Goal: Task Accomplishment & Management: Use online tool/utility

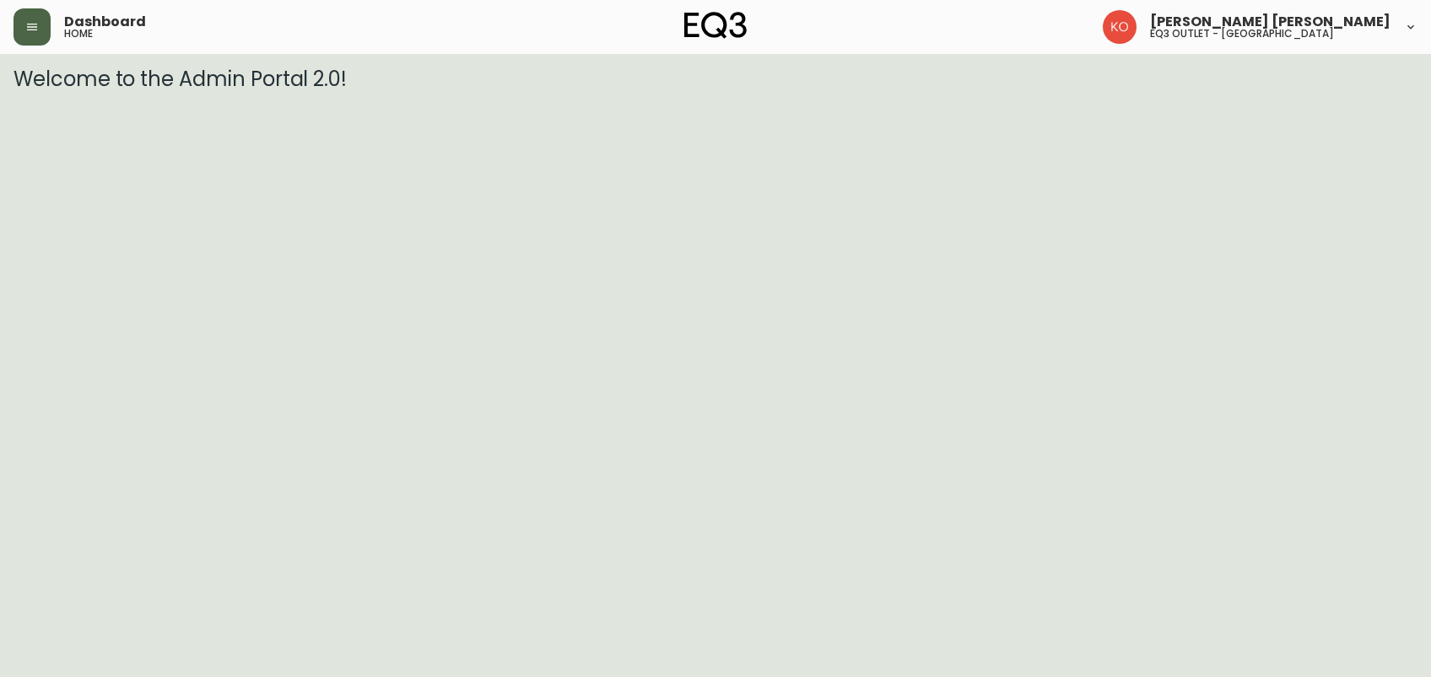
click at [39, 34] on button "button" at bounding box center [31, 26] width 37 height 37
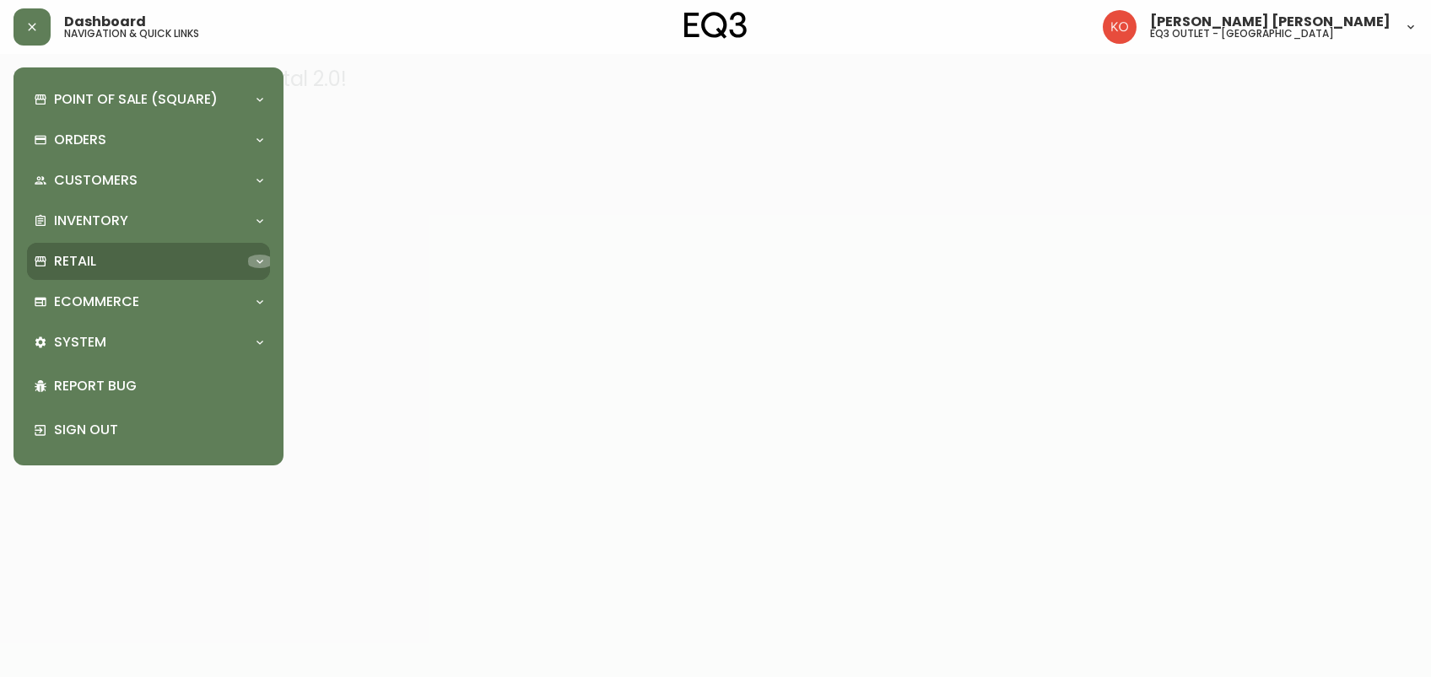
click at [250, 258] on div at bounding box center [259, 261] width 27 height 13
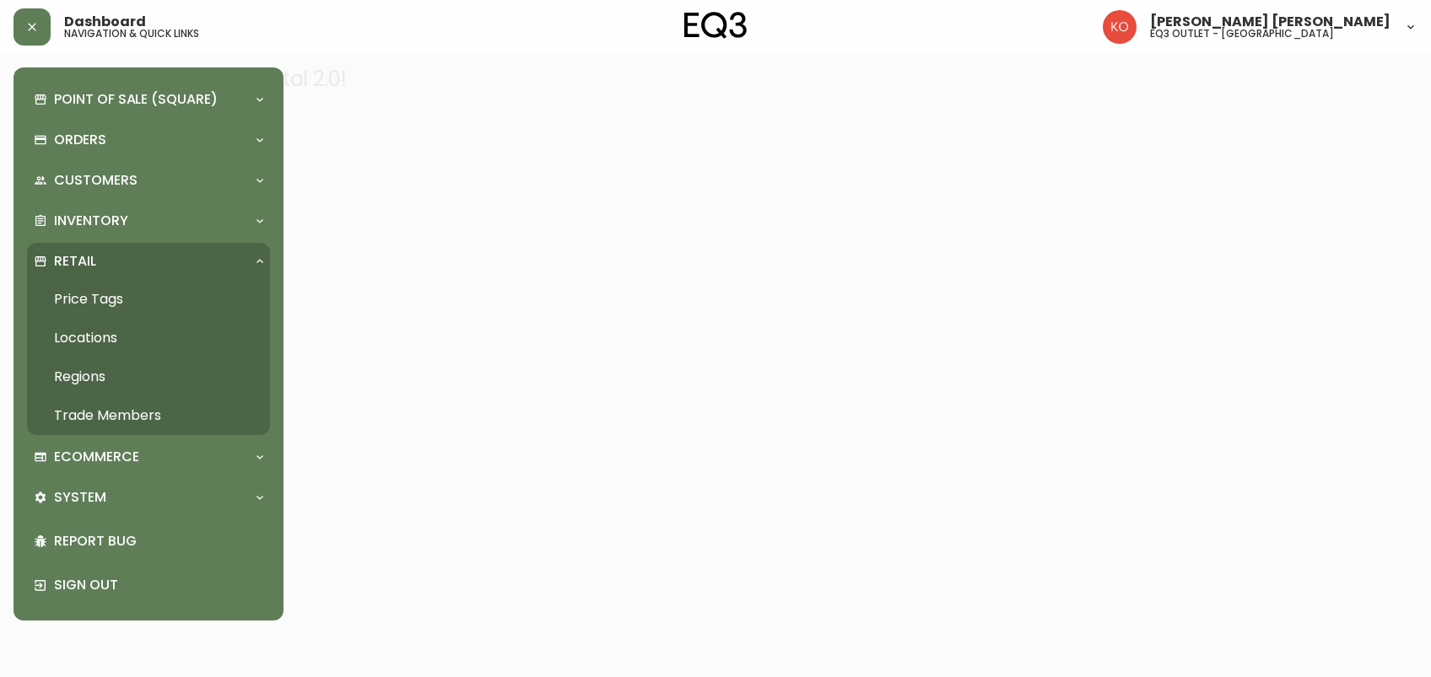
click at [137, 299] on link "Price Tags" at bounding box center [148, 299] width 243 height 39
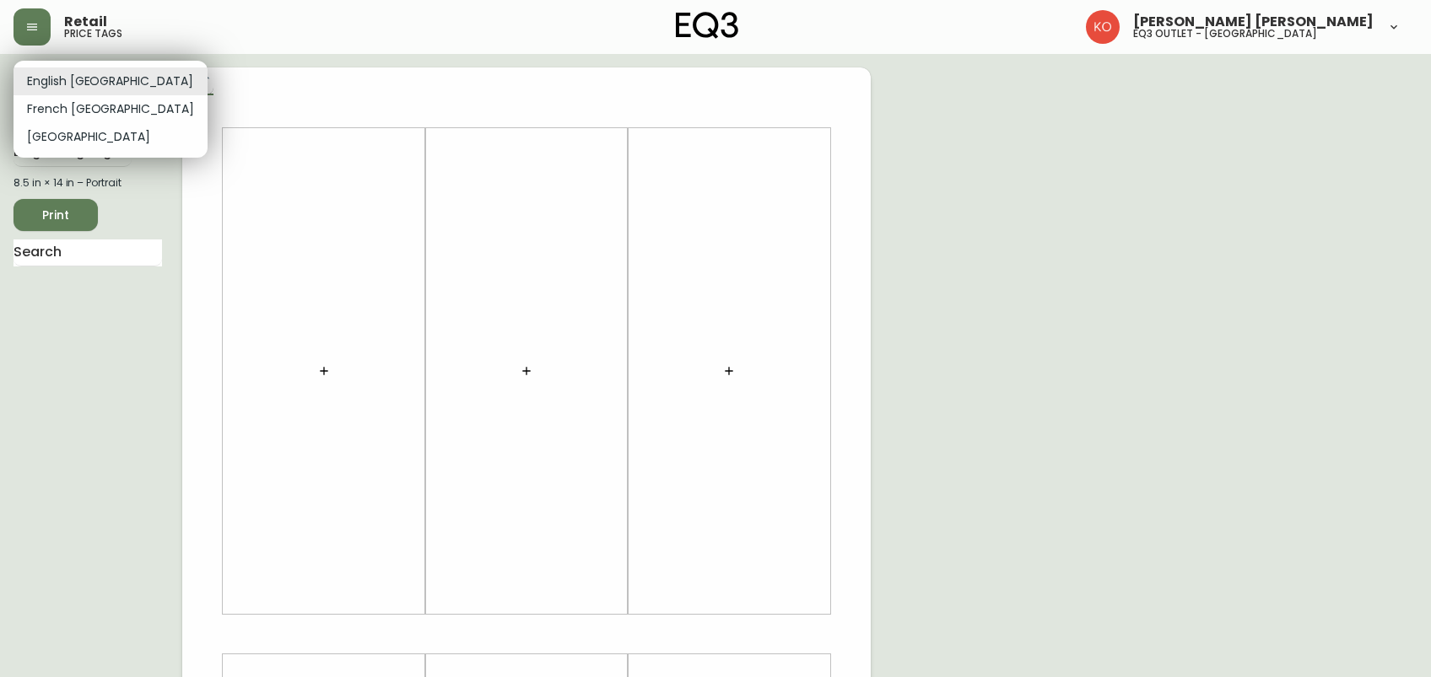
click at [106, 78] on body "Retail price tags [PERSON_NAME] [PERSON_NAME] eq3 outlet - [GEOGRAPHIC_DATA] En…" at bounding box center [715, 600] width 1431 height 1201
click at [90, 104] on li "French [GEOGRAPHIC_DATA]" at bounding box center [110, 109] width 194 height 28
type input "fr_CA"
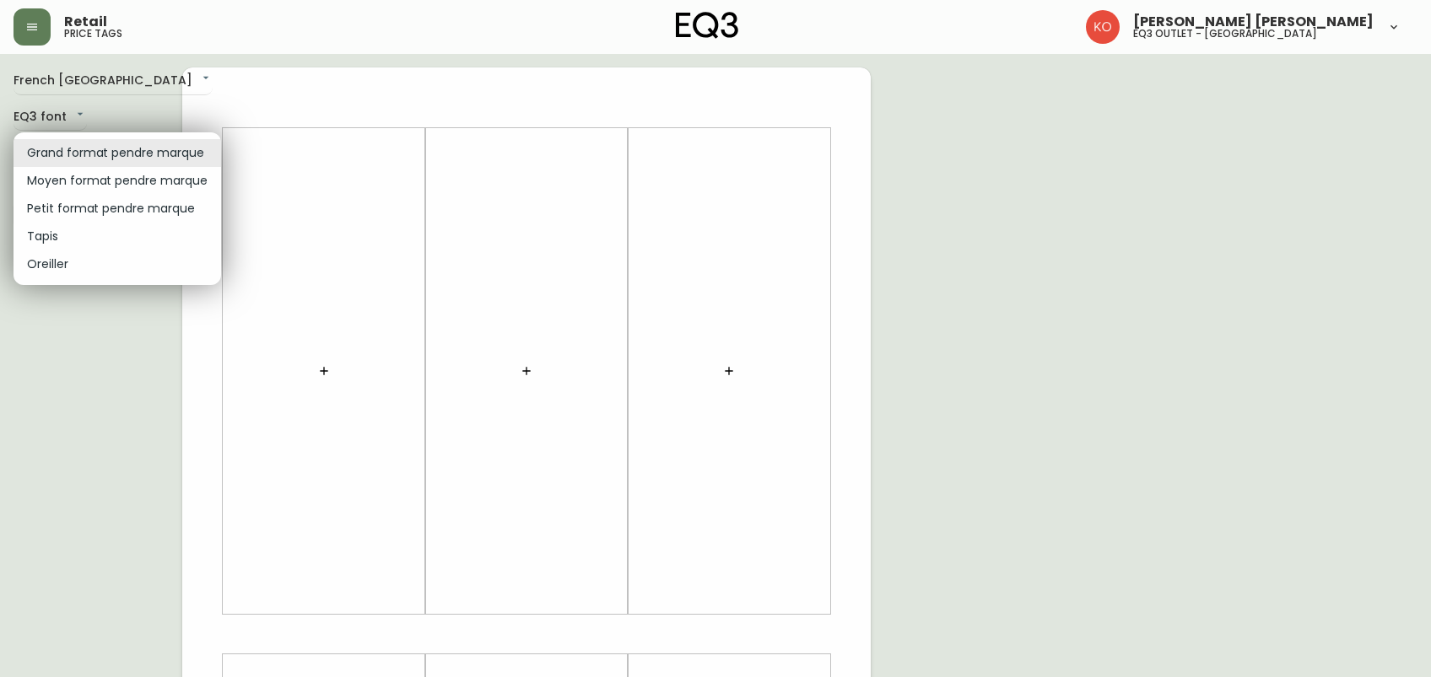
click at [123, 153] on body "Retail price tags [PERSON_NAME] [PERSON_NAME] eq3 outlet - [GEOGRAPHIC_DATA] [G…" at bounding box center [715, 600] width 1431 height 1201
click at [115, 175] on li "Moyen format pendre marque" at bounding box center [117, 181] width 208 height 28
type input "medium"
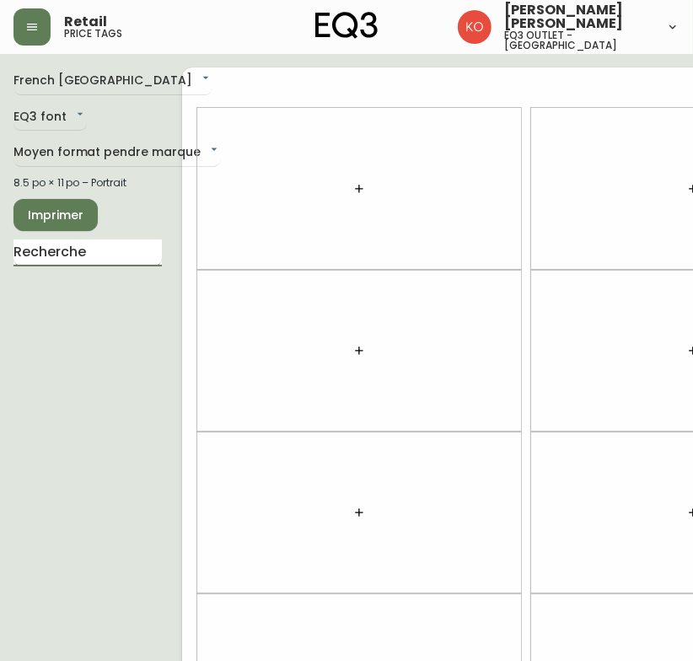
click at [89, 261] on input "text" at bounding box center [87, 253] width 148 height 27
type input "b"
type input "a"
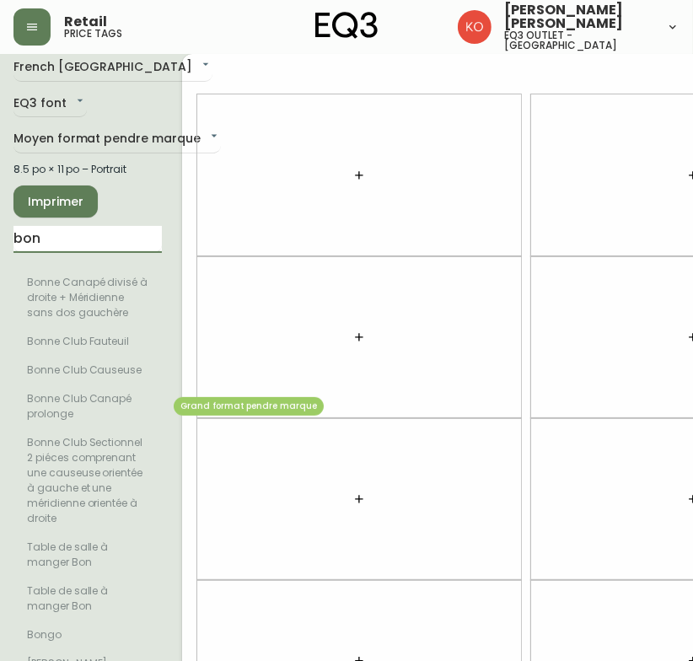
scroll to position [16, 0]
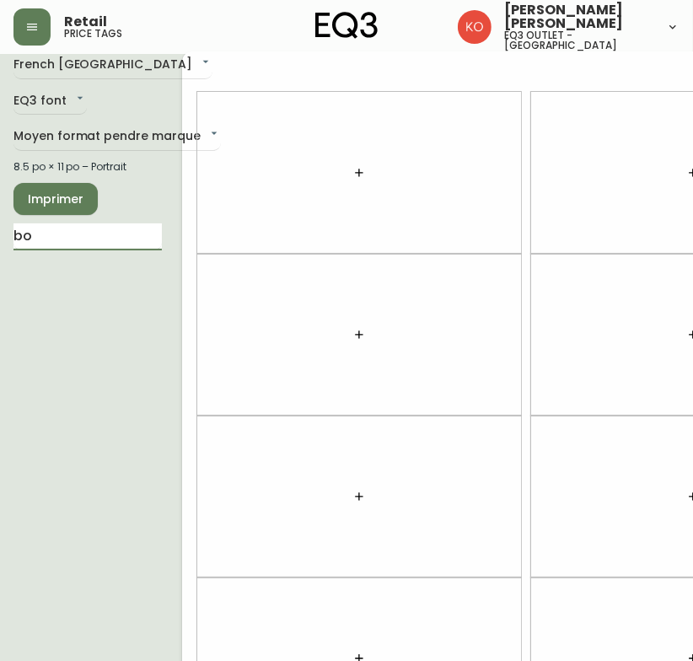
type input "b"
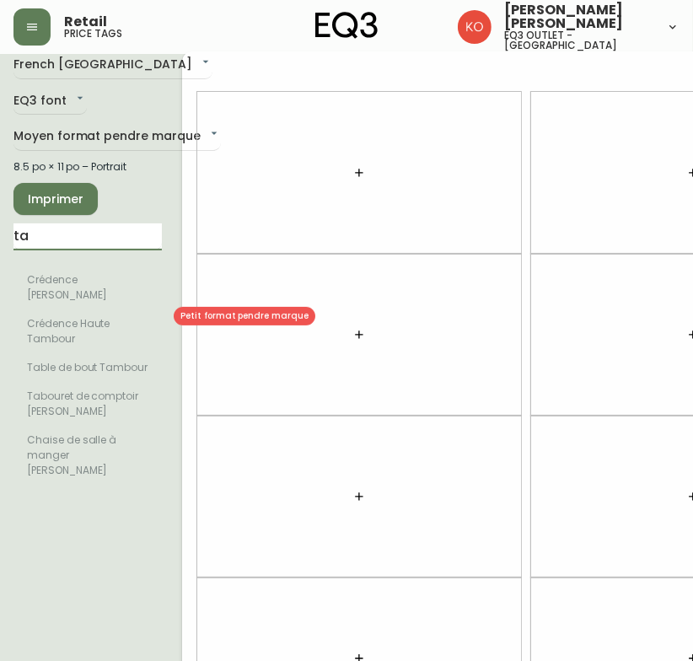
type input "t"
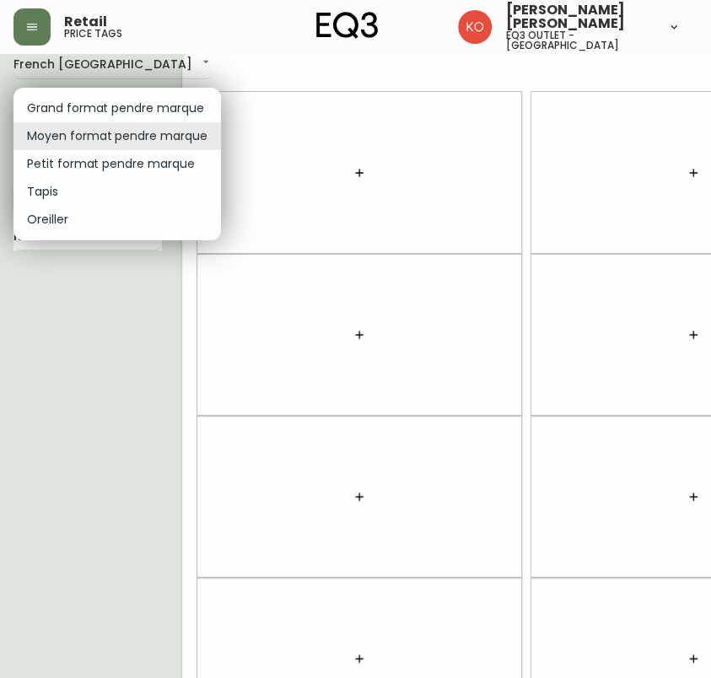
click at [170, 135] on body "Retail price tags [PERSON_NAME] [PERSON_NAME] eq3 outlet - [GEOGRAPHIC_DATA] [G…" at bounding box center [355, 463] width 711 height 958
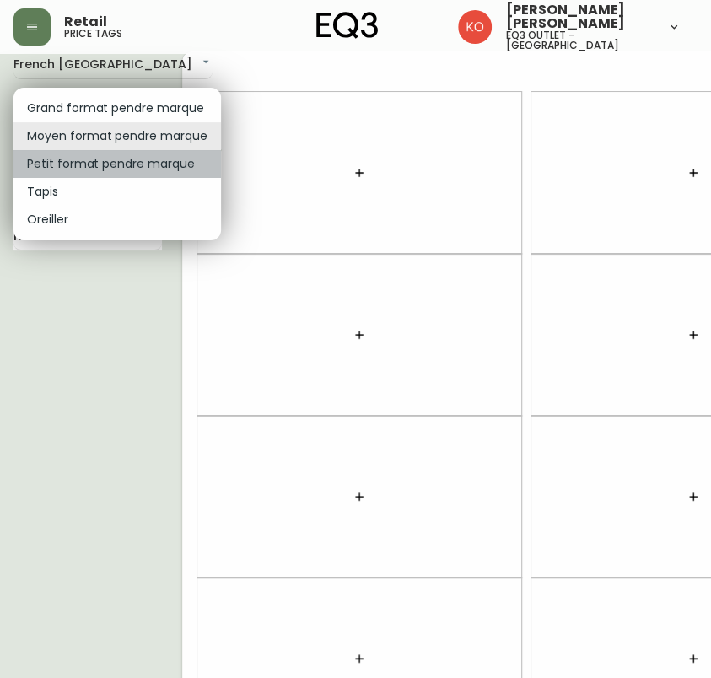
click at [133, 164] on li "Petit format pendre marque" at bounding box center [117, 164] width 208 height 28
type input "small"
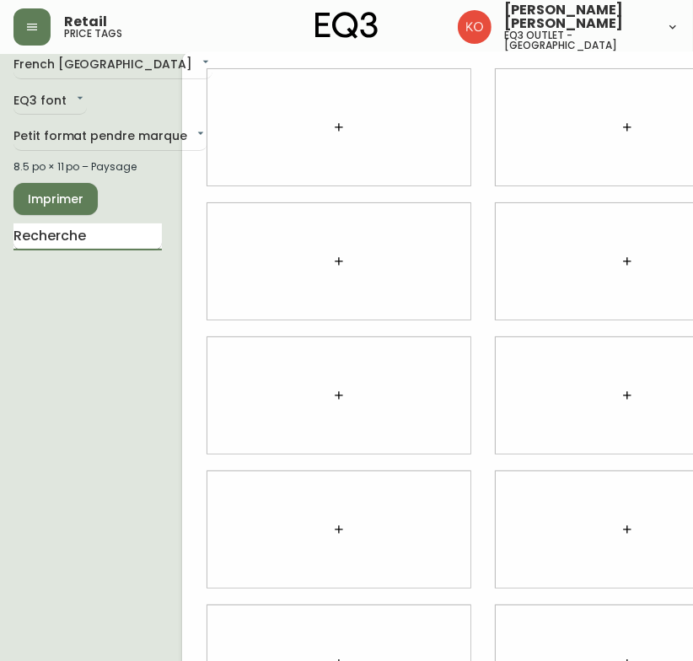
click at [102, 238] on input "text" at bounding box center [87, 237] width 148 height 27
type input "b"
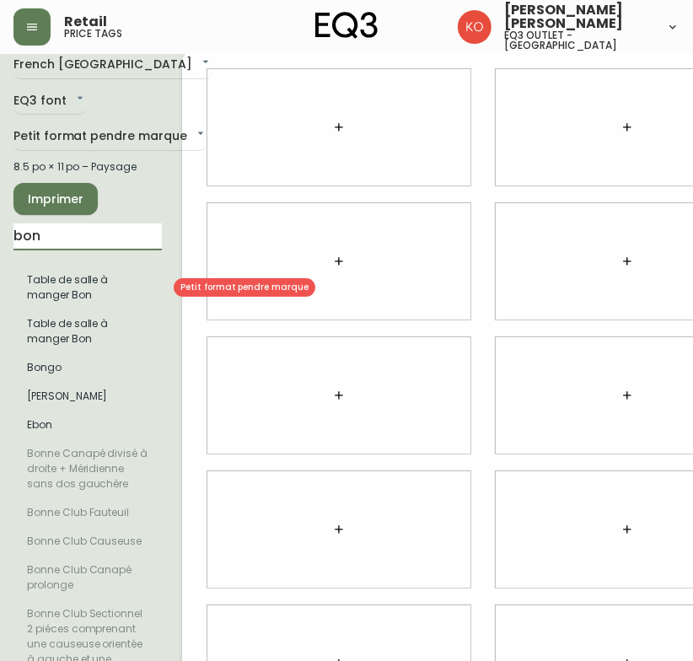
type input "bon"
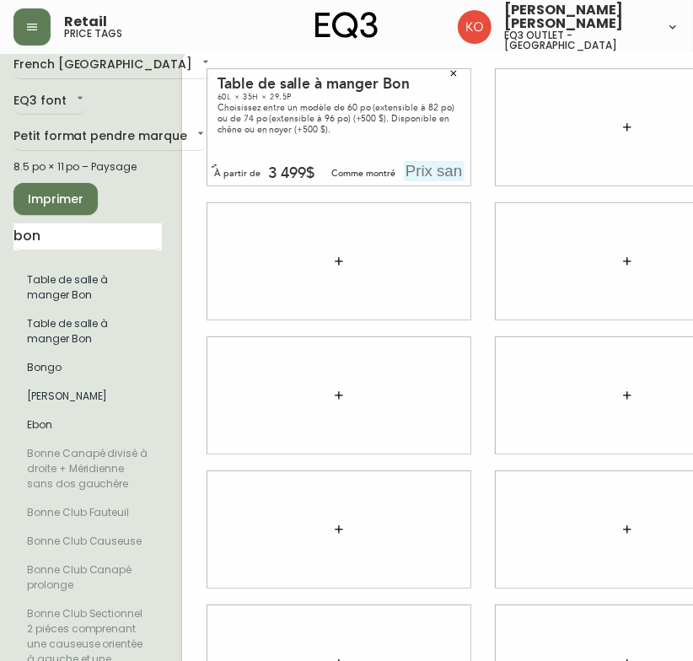
click at [429, 173] on input "text" at bounding box center [434, 171] width 61 height 20
type input "3999$"
click at [79, 237] on input "bon" at bounding box center [87, 237] width 148 height 27
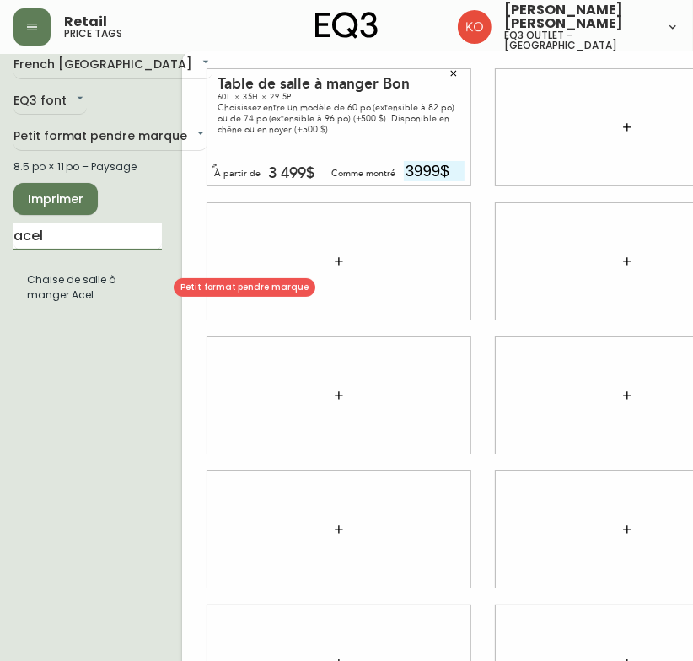
type input "acel"
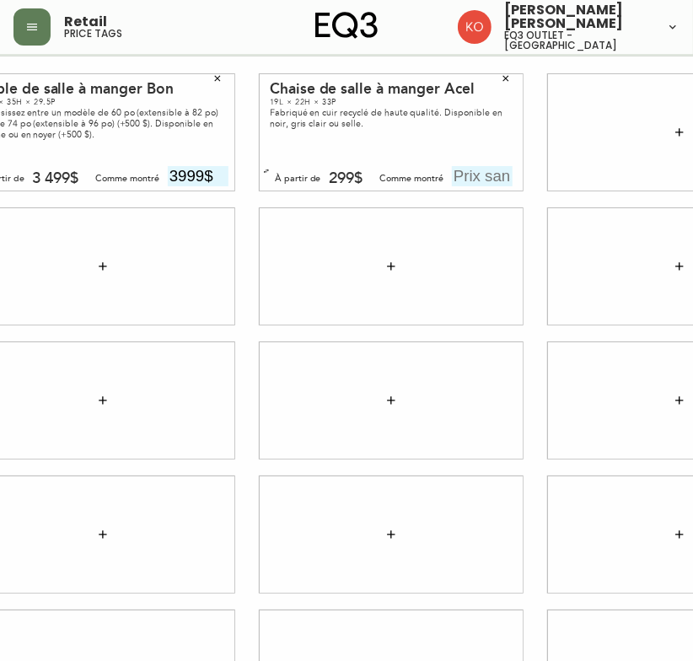
scroll to position [11, 235]
click at [475, 179] on input "text" at bounding box center [483, 176] width 61 height 20
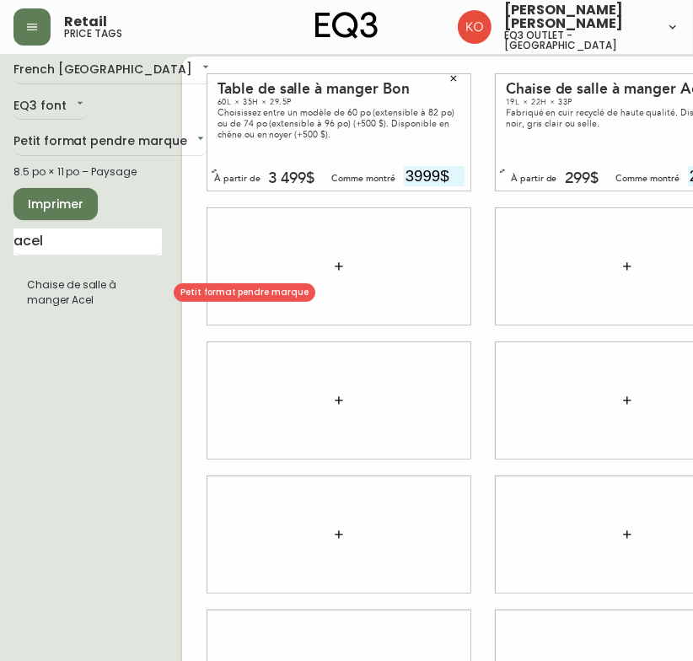
type input "299$"
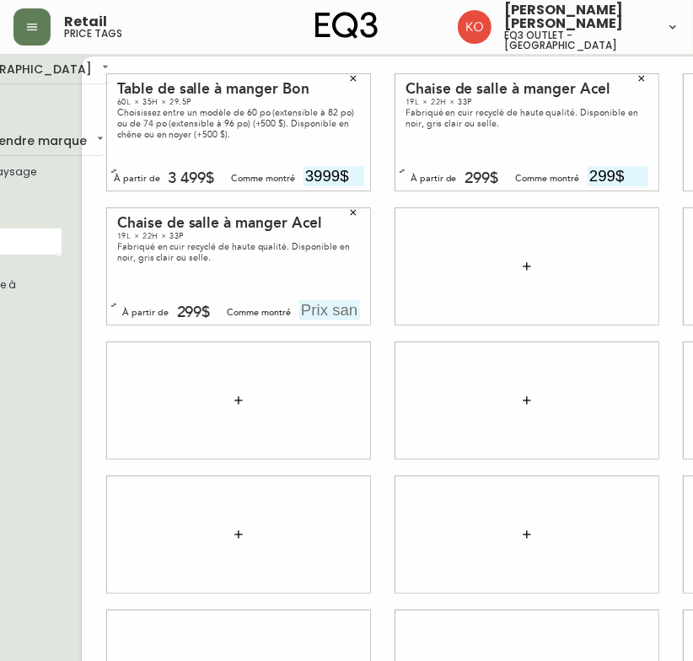
scroll to position [11, 99]
click at [326, 311] on input "text" at bounding box center [331, 310] width 61 height 20
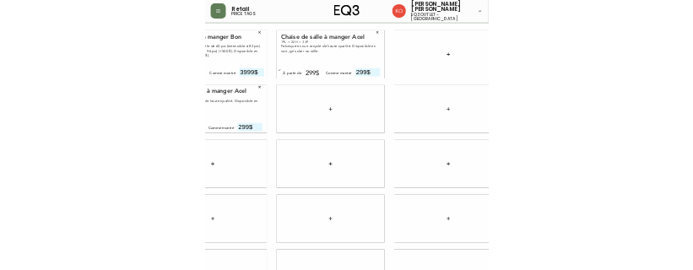
scroll to position [11, 0]
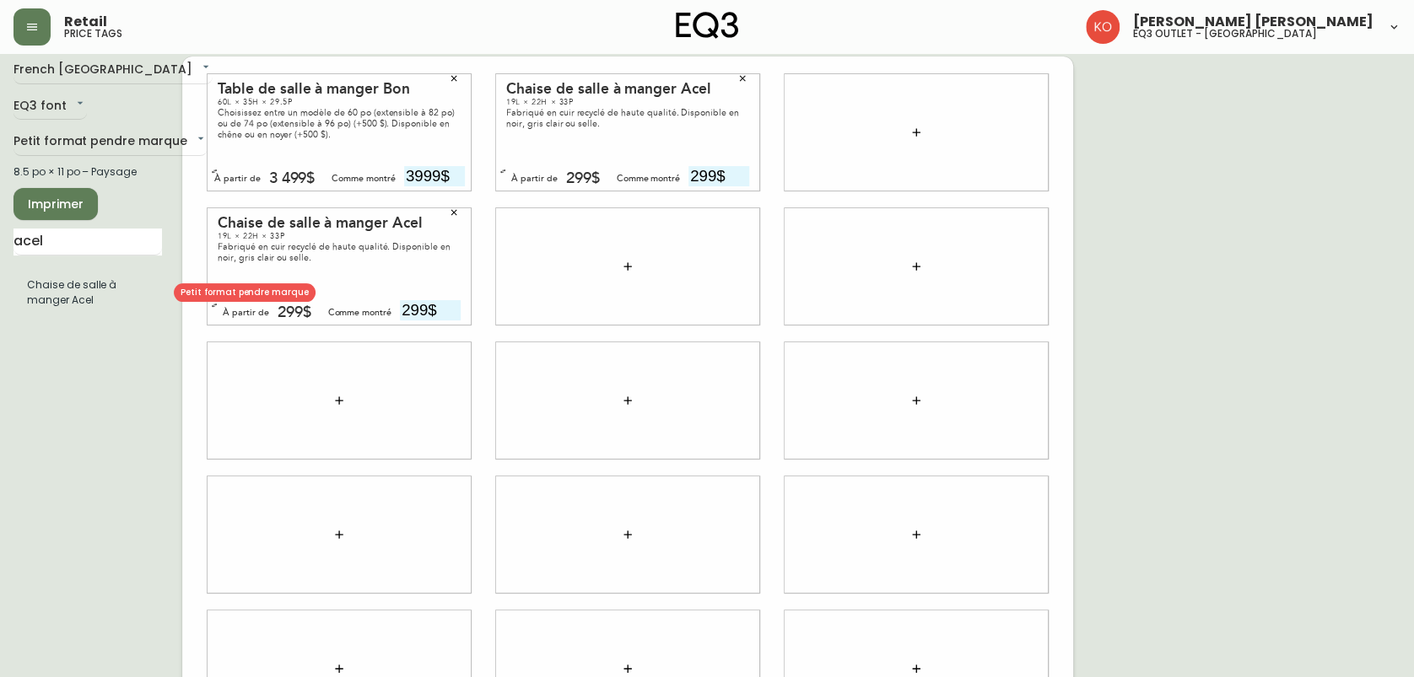
type input "299$"
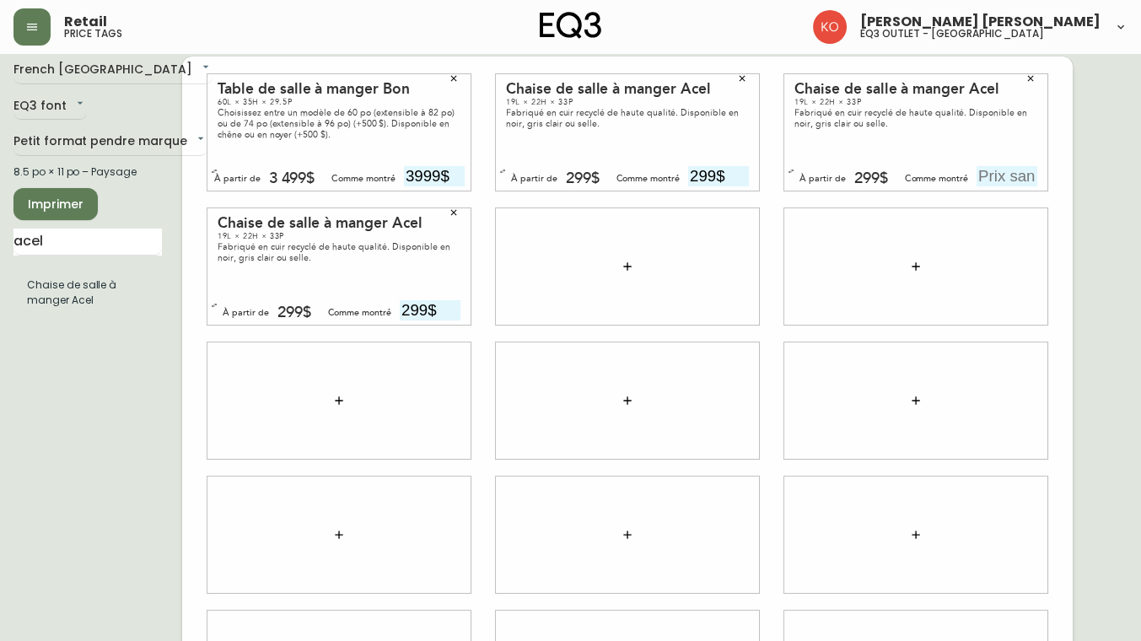
click at [51, 472] on div "French Canada fr_CA EQ3 font EQ3 Petit format pendre marque small 8.5 po × 11 p…" at bounding box center [97, 401] width 169 height 688
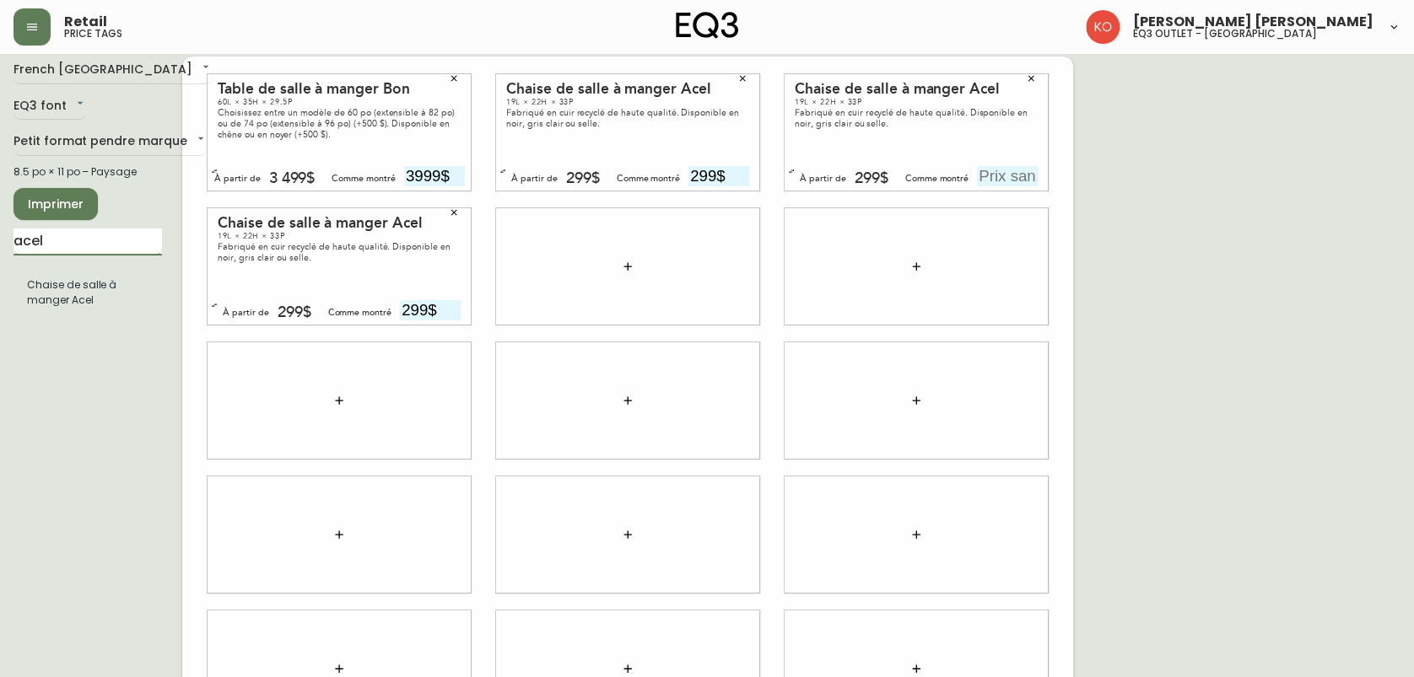
click at [113, 247] on input "acel" at bounding box center [87, 242] width 148 height 27
type input "a"
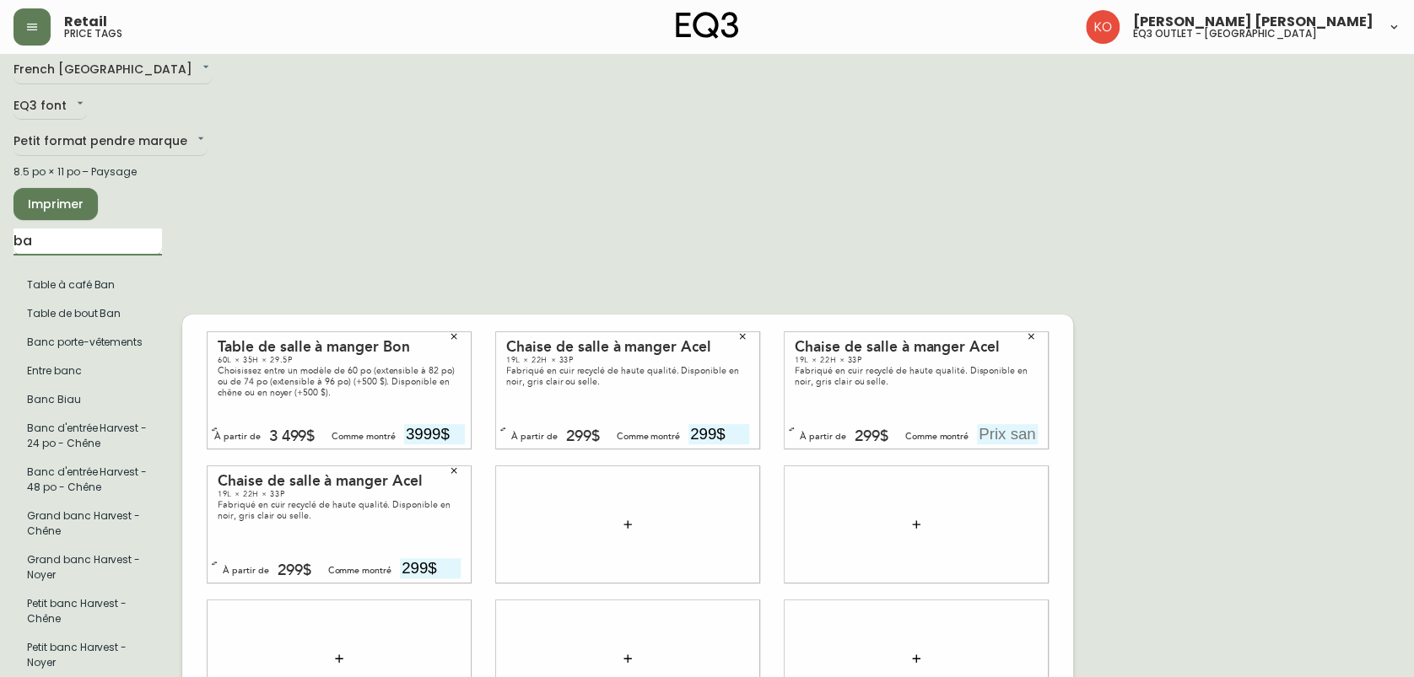
type input "b"
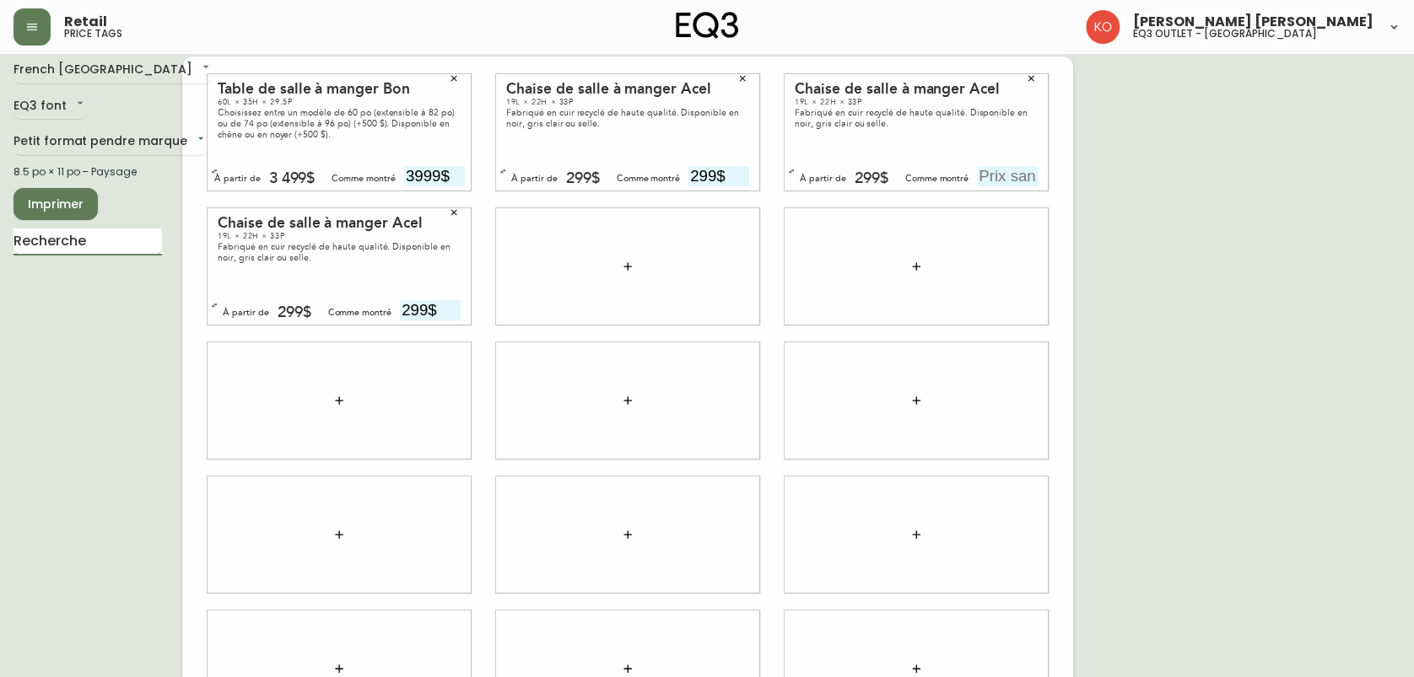
click at [121, 239] on input "text" at bounding box center [87, 242] width 148 height 27
type input "oxfor"
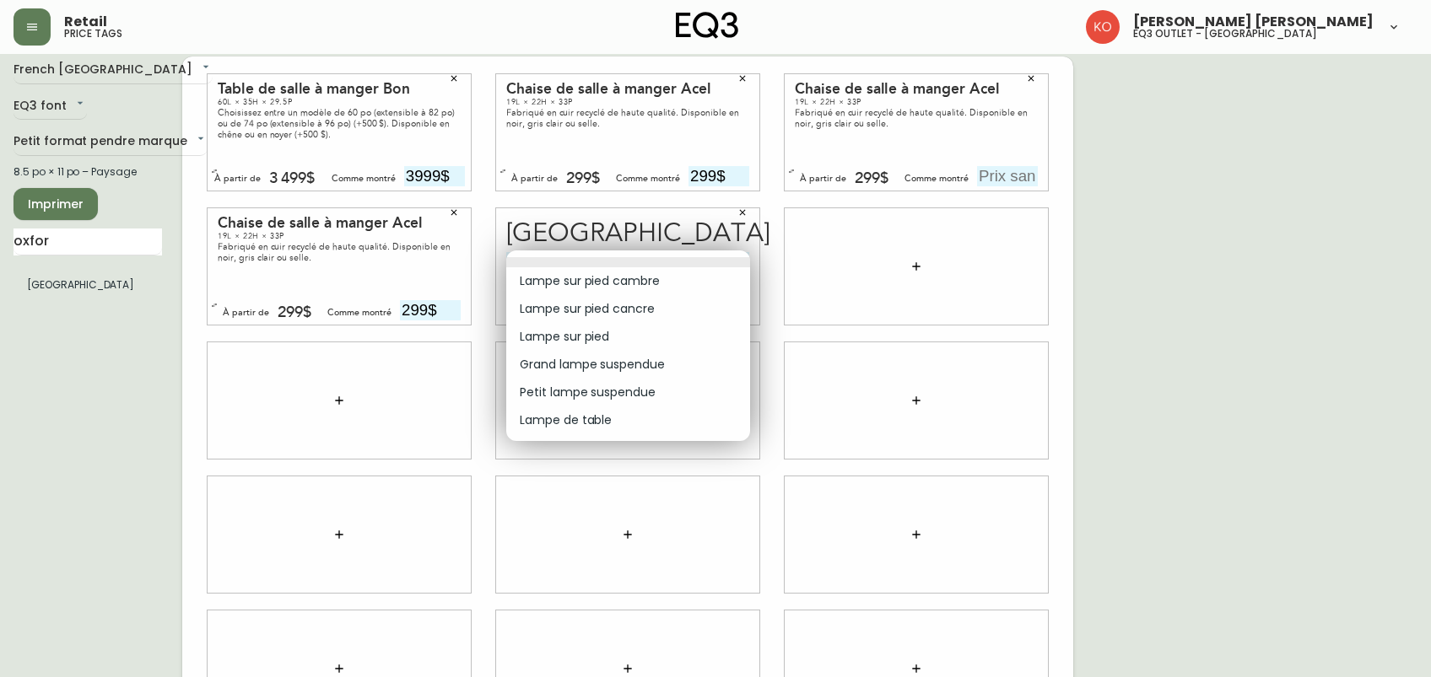
click at [742, 268] on body "Retail price tags [PERSON_NAME] [PERSON_NAME] eq3 outlet - laval [GEOGRAPHIC_DA…" at bounding box center [715, 367] width 1431 height 756
click at [597, 35] on div at bounding box center [715, 338] width 1431 height 677
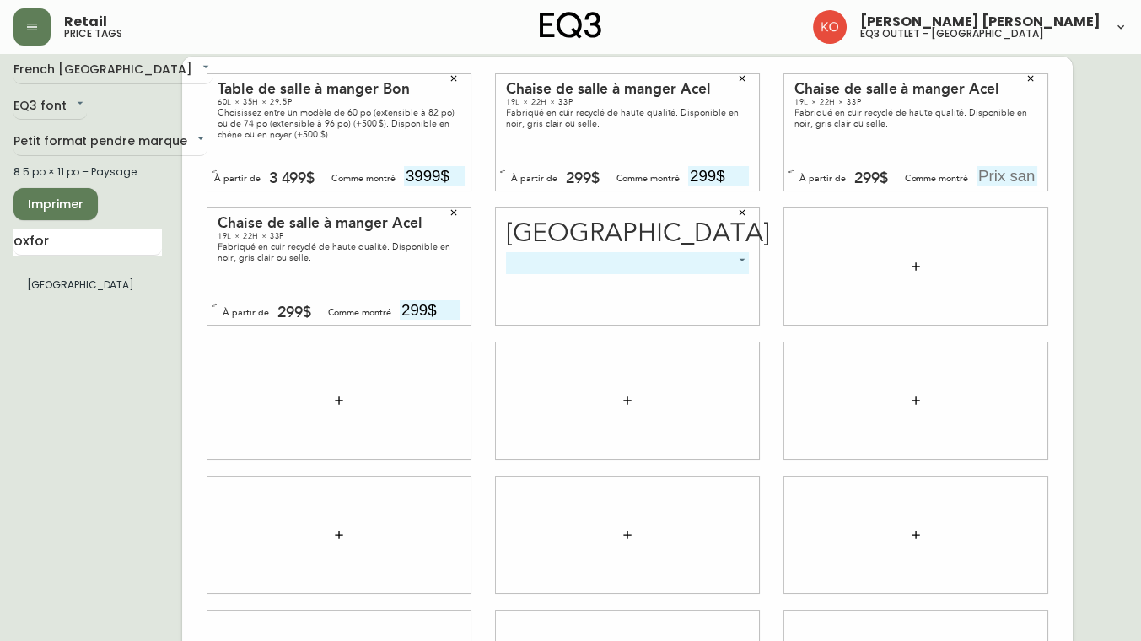
click at [311, 463] on div at bounding box center [339, 401] width 289 height 134
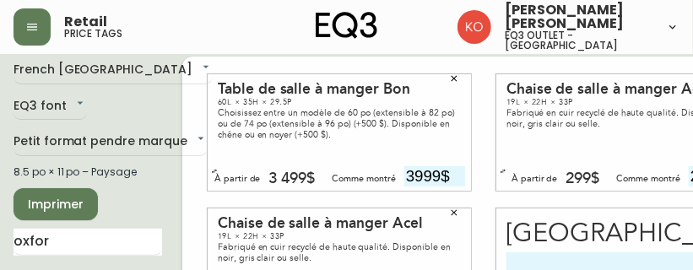
click at [412, 109] on div "Choisissez entre un modèle de 60 po (extensible à 82 po) ou de 74 po (extensibl…" at bounding box center [339, 123] width 243 height 33
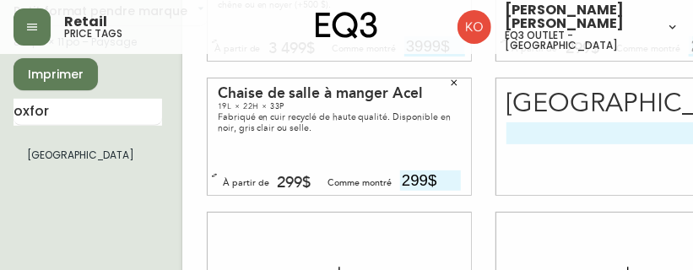
scroll to position [139, 0]
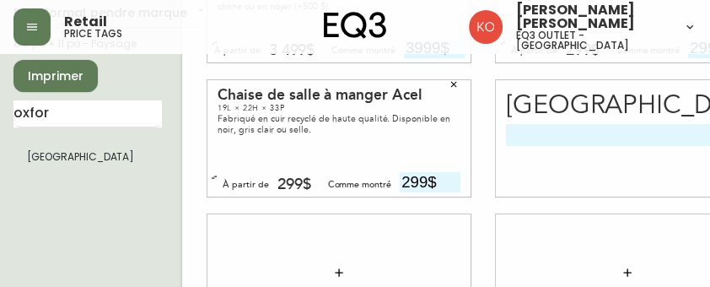
click at [628, 133] on body "Retail price tags [PERSON_NAME] [PERSON_NAME] eq3 outlet - laval [GEOGRAPHIC_DA…" at bounding box center [355, 239] width 710 height 756
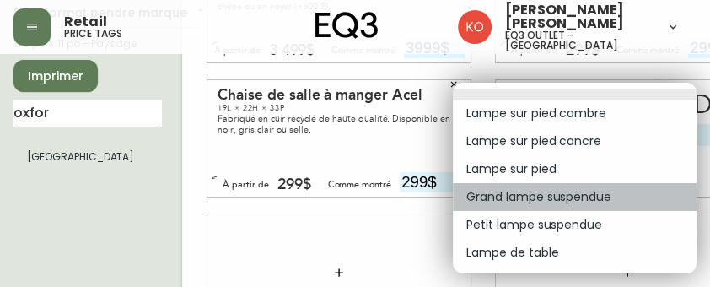
click at [607, 199] on li "Grand lampe suspendue" at bounding box center [575, 197] width 244 height 28
type input "3"
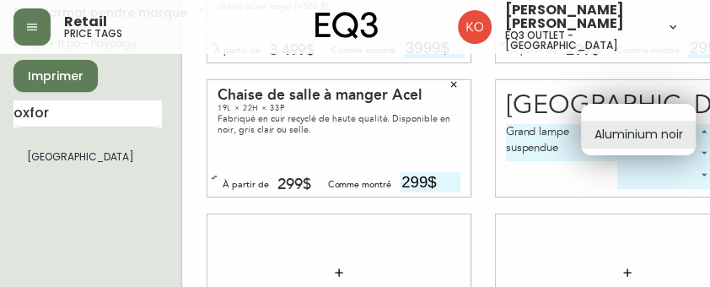
click at [660, 125] on body "Retail price tags [PERSON_NAME] [PERSON_NAME] eq3 outlet - laval [GEOGRAPHIC_DA…" at bounding box center [355, 239] width 710 height 756
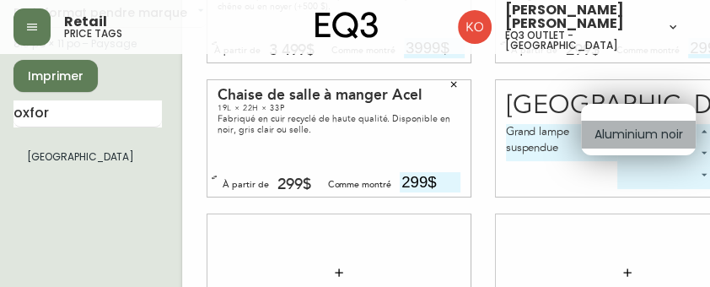
click at [660, 125] on li "Aluminium noir" at bounding box center [638, 135] width 115 height 28
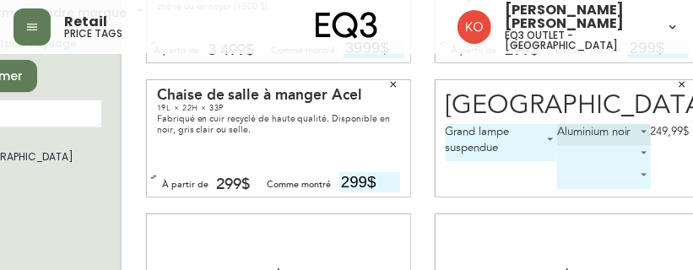
scroll to position [139, 58]
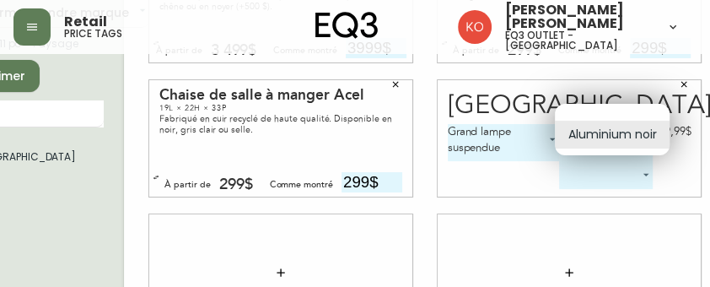
click at [647, 127] on body "Retail price tags [PERSON_NAME] [PERSON_NAME] eq3 outlet - laval [GEOGRAPHIC_DA…" at bounding box center [297, 239] width 710 height 756
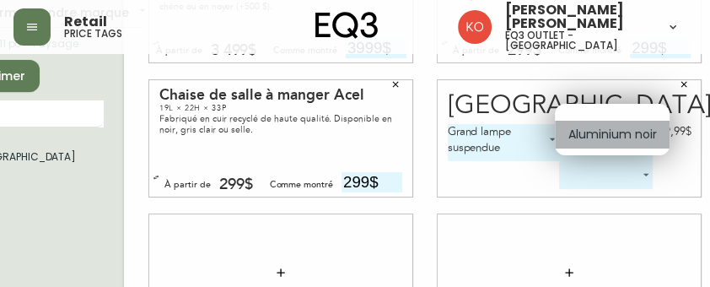
click at [647, 127] on li "Aluminium noir" at bounding box center [612, 135] width 115 height 28
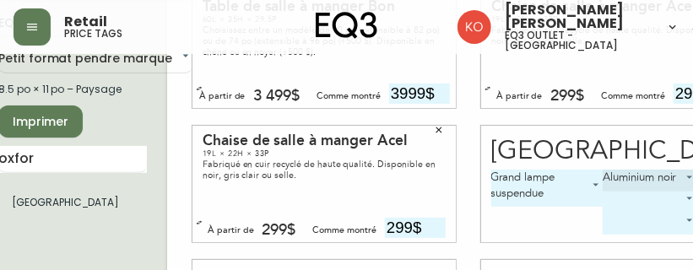
scroll to position [94, 0]
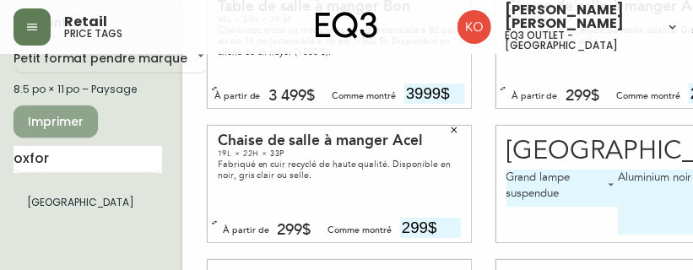
click at [76, 118] on span "Imprimer" at bounding box center [55, 121] width 57 height 21
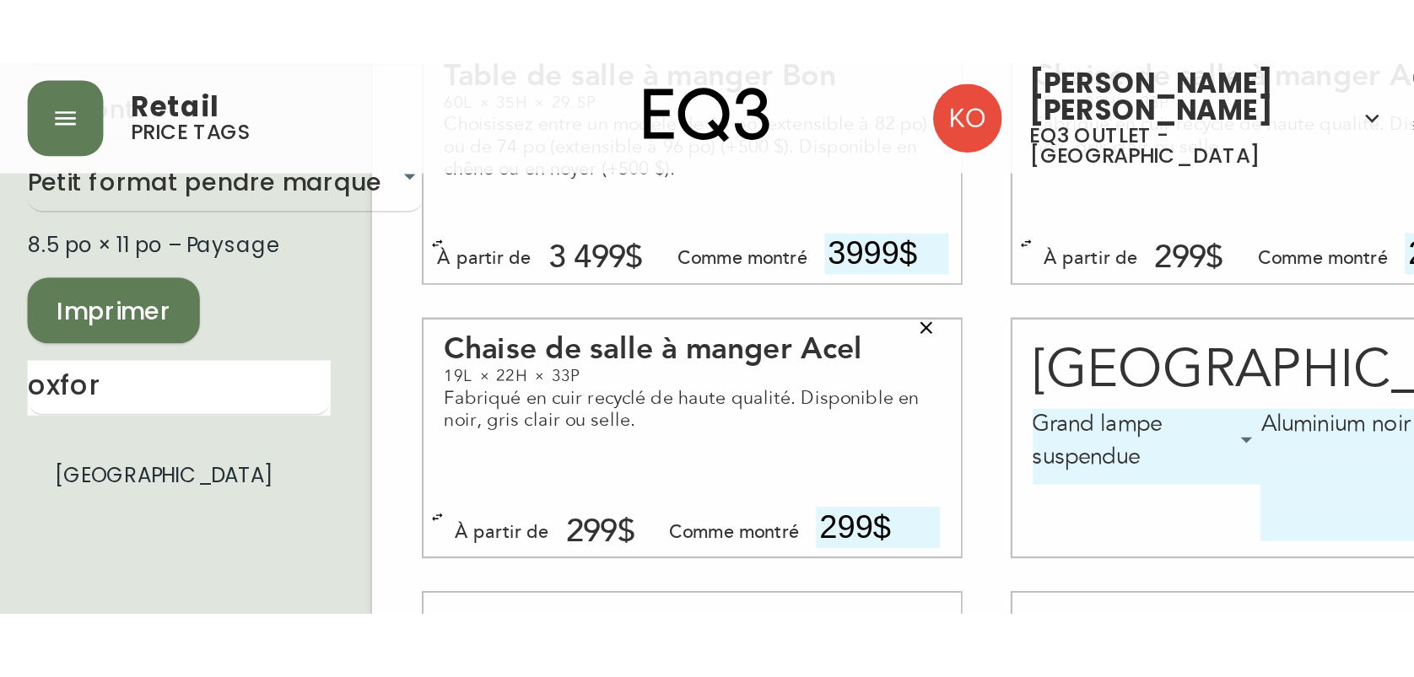
scroll to position [78, 0]
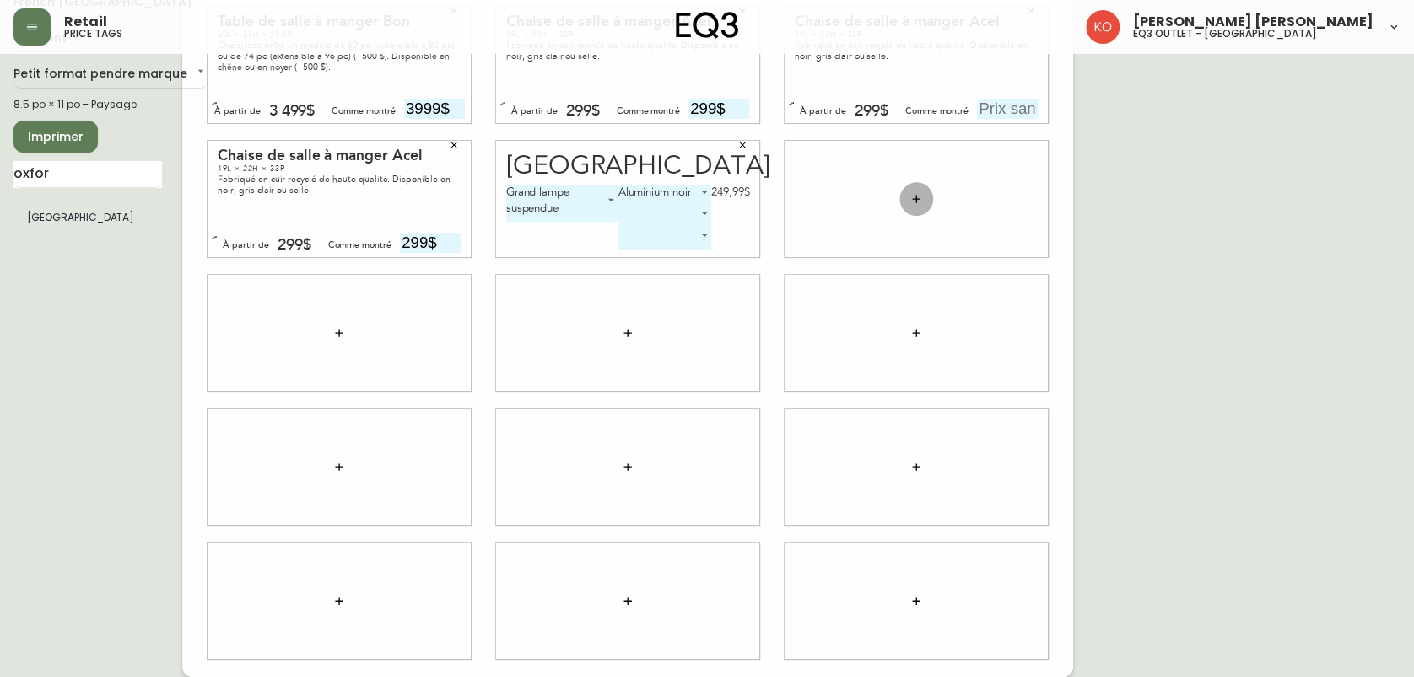
click at [914, 190] on button "button" at bounding box center [916, 199] width 34 height 34
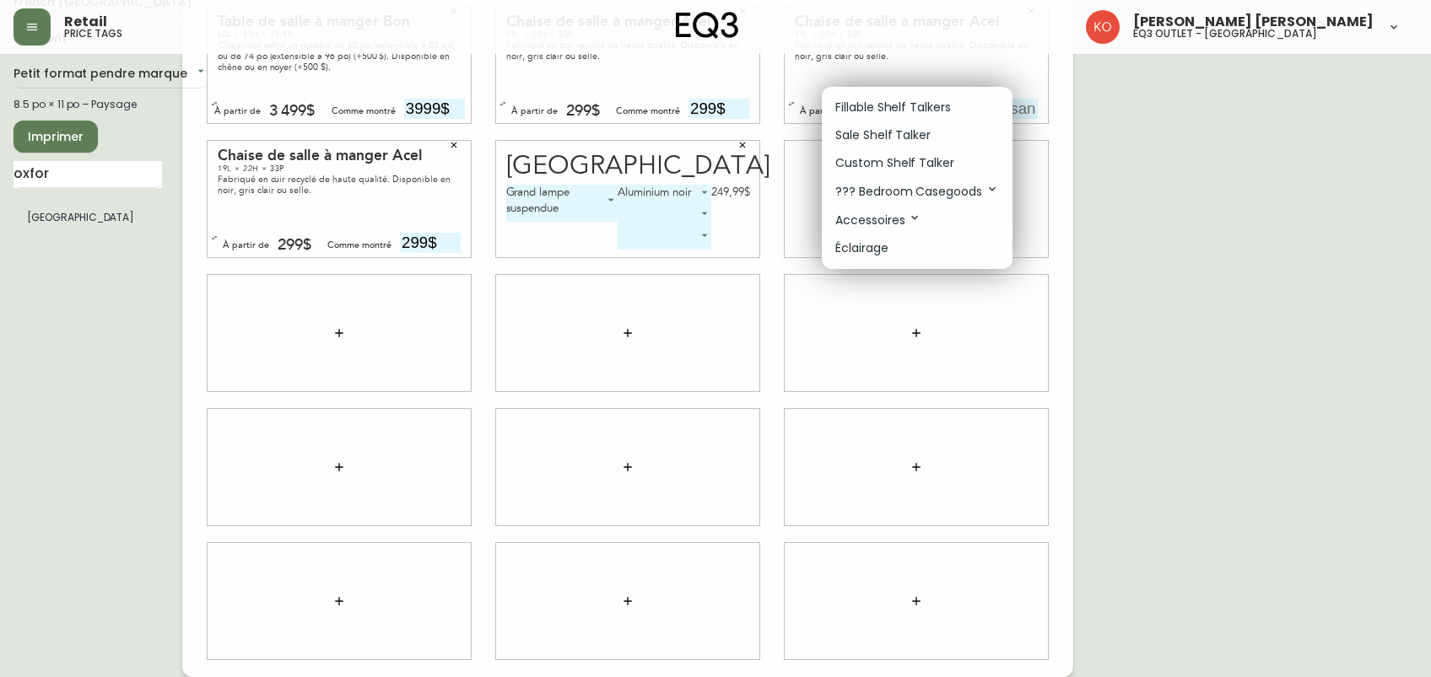
click at [46, 218] on div at bounding box center [715, 338] width 1431 height 677
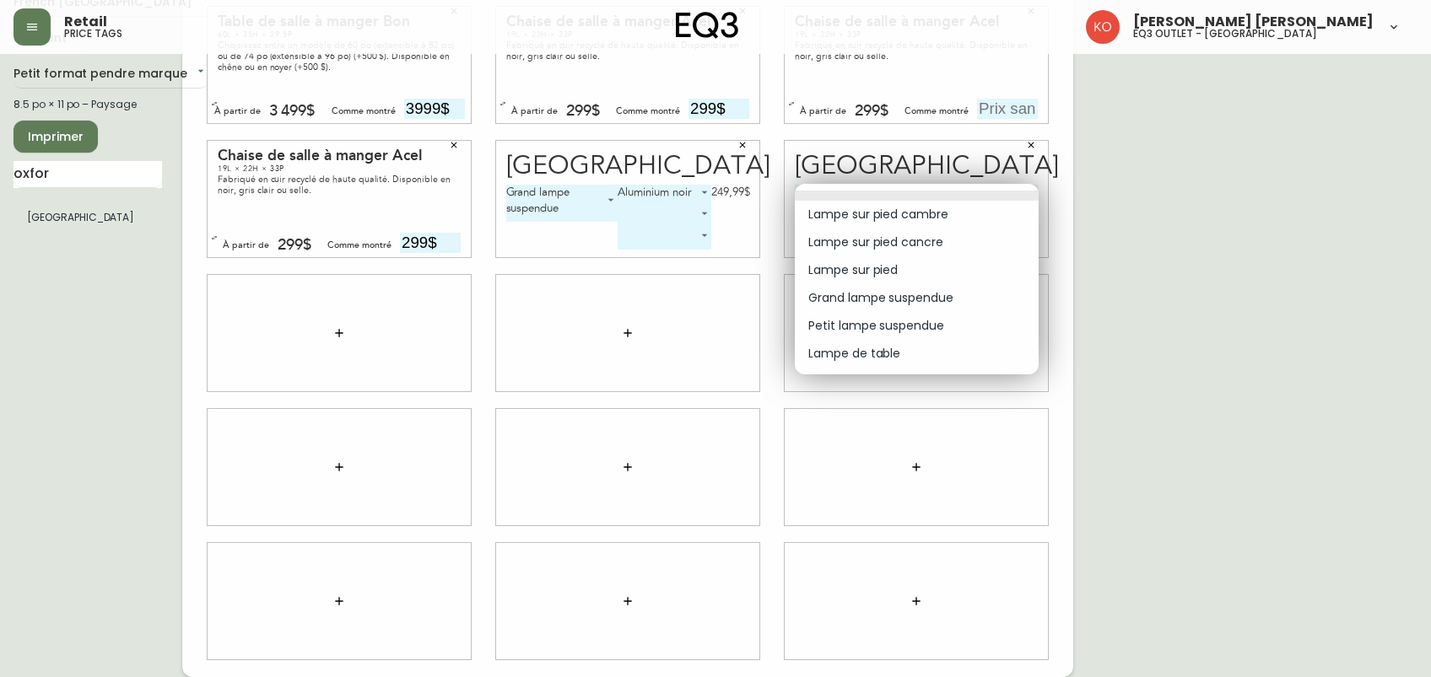
click at [1028, 199] on body "Retail price tags [PERSON_NAME] [PERSON_NAME] eq3 outlet - laval [GEOGRAPHIC_DA…" at bounding box center [715, 300] width 1431 height 756
click at [911, 299] on li "Grand lampe suspendue" at bounding box center [917, 298] width 244 height 28
type input "3"
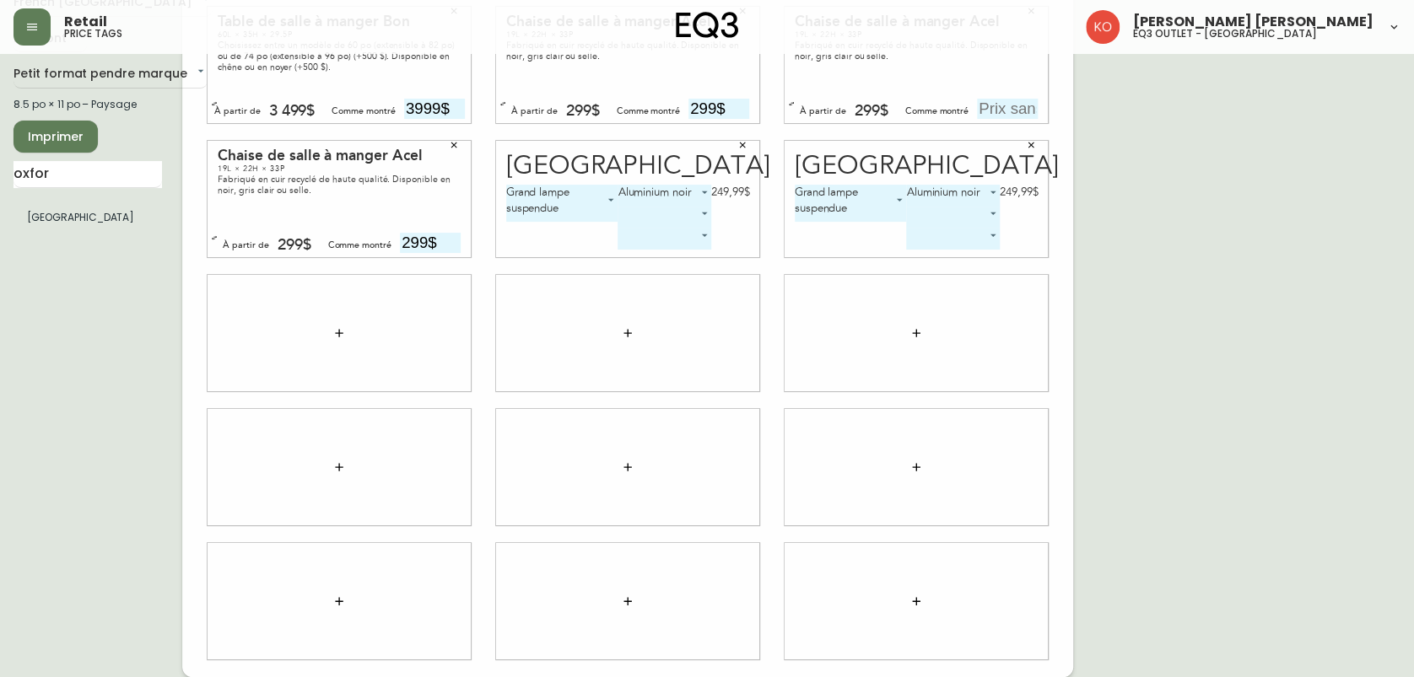
click at [37, 464] on div "French Canada fr_CA EQ3 font EQ3 Petit format pendre marque small 8.5 po × 11 p…" at bounding box center [97, 333] width 169 height 688
click at [88, 137] on button "Imprimer" at bounding box center [55, 137] width 84 height 32
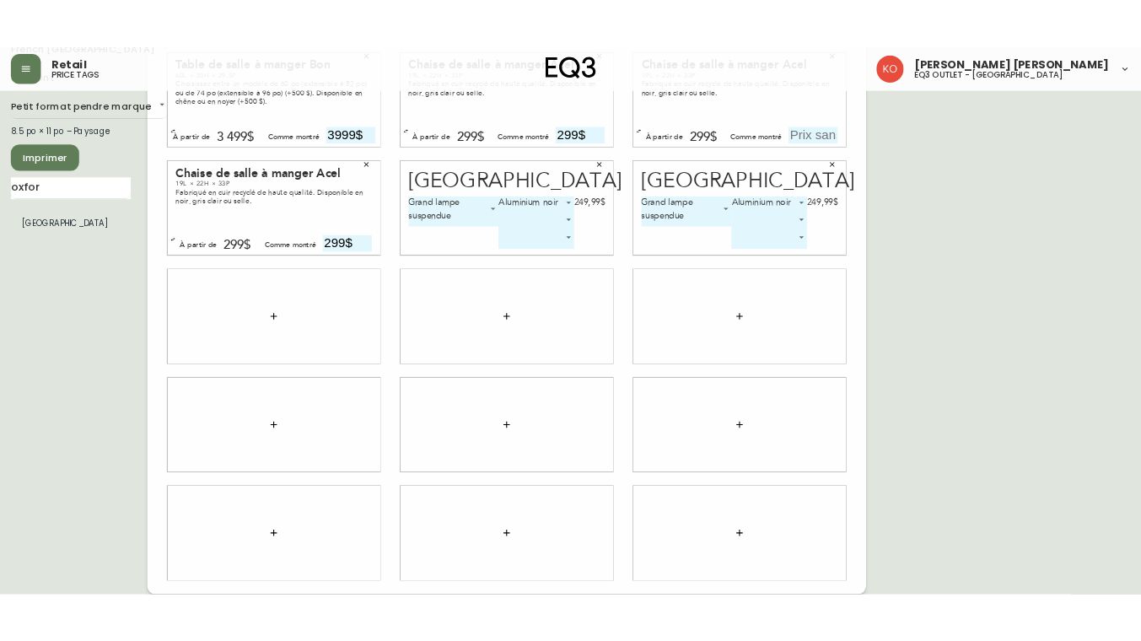
scroll to position [0, 0]
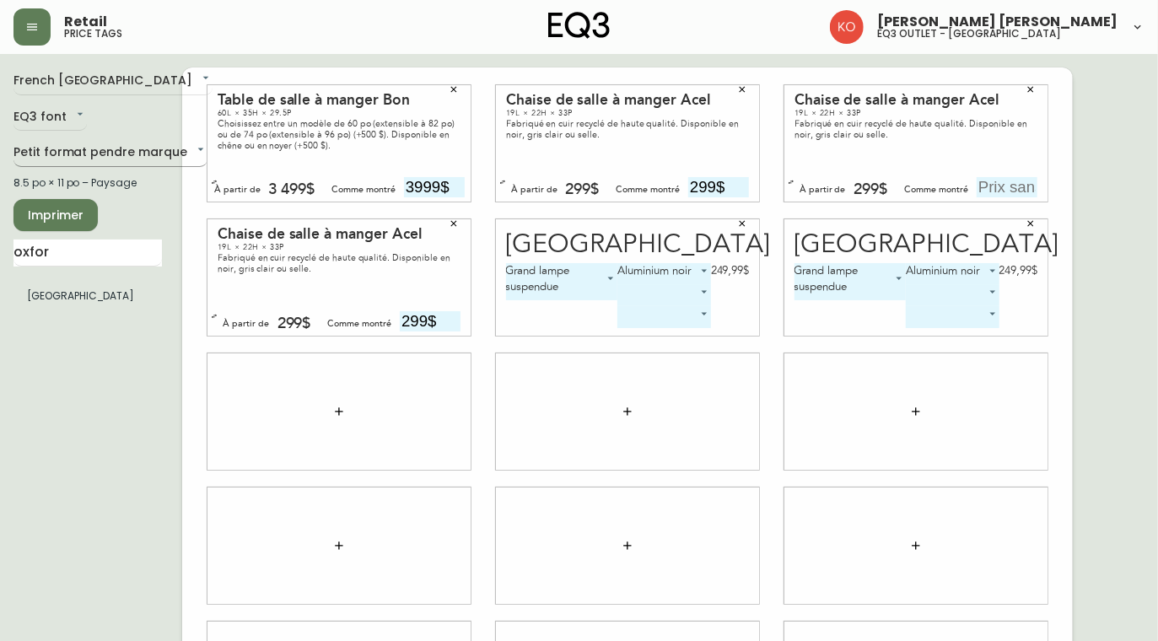
click at [111, 149] on body "Retail price tags [PERSON_NAME] [PERSON_NAME] eq3 outlet - laval [GEOGRAPHIC_DA…" at bounding box center [579, 378] width 1158 height 756
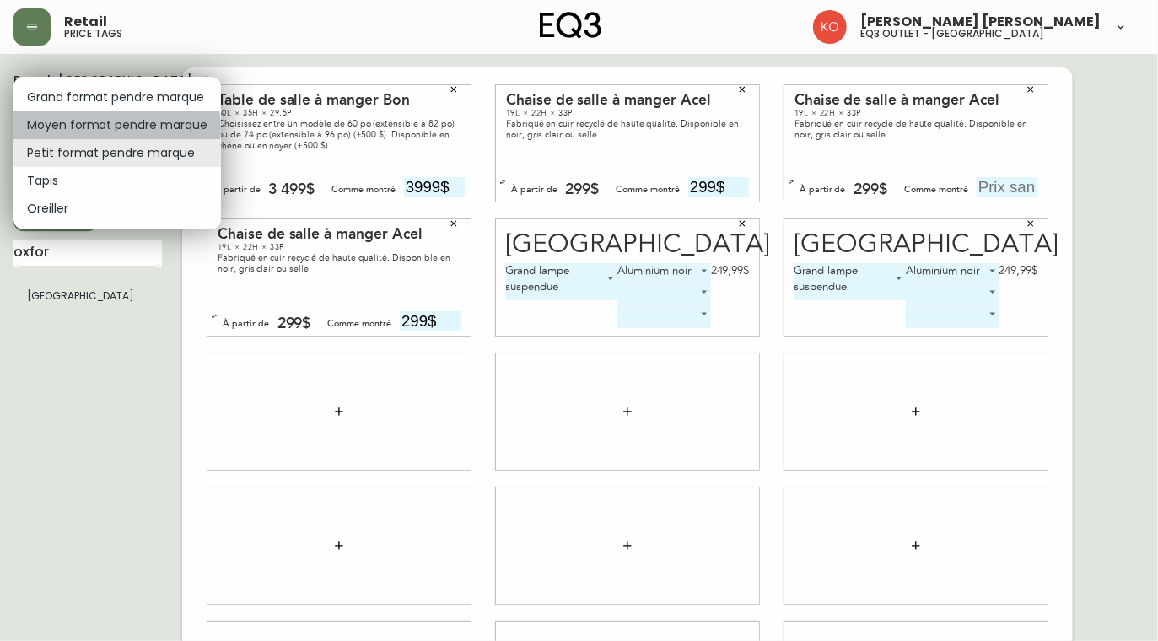
click at [112, 128] on li "Moyen format pendre marque" at bounding box center [117, 125] width 208 height 28
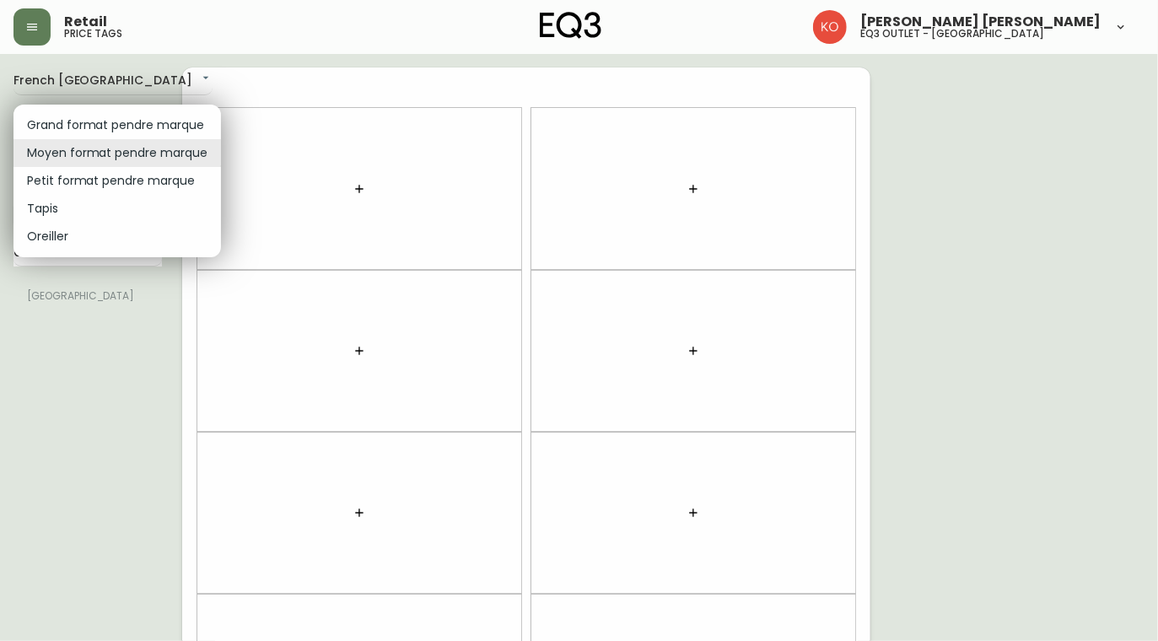
click at [133, 159] on body "Retail price tags [PERSON_NAME] [PERSON_NAME] eq3 outlet - [GEOGRAPHIC_DATA] [G…" at bounding box center [579, 479] width 1158 height 958
click at [143, 116] on li "Grand format pendre marque" at bounding box center [117, 125] width 208 height 28
type input "large"
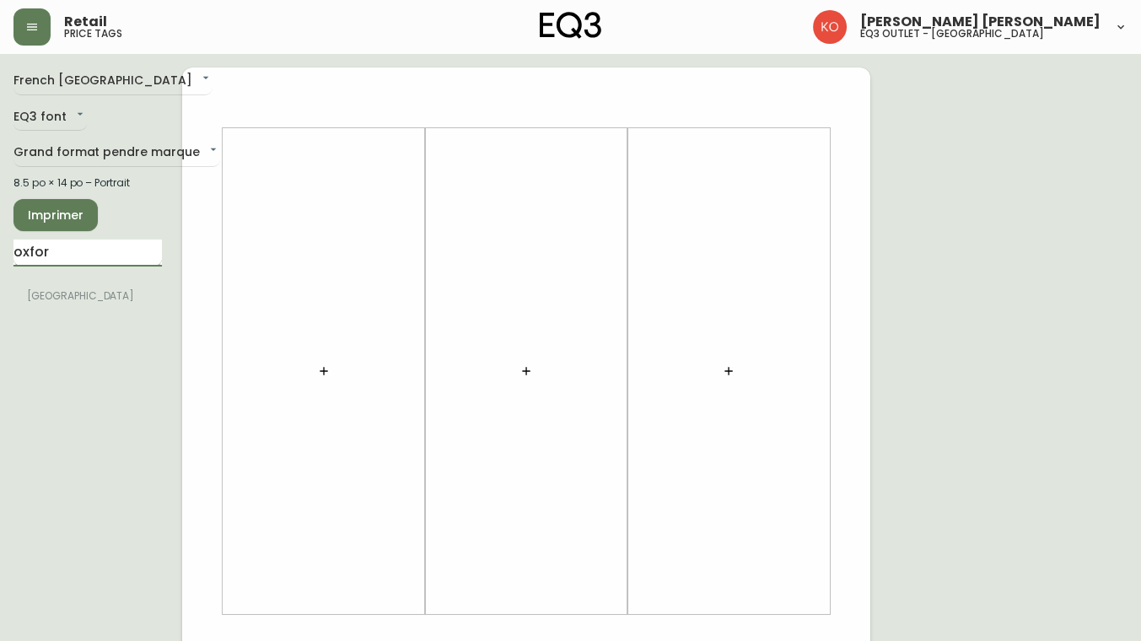
click at [102, 262] on input "oxfor" at bounding box center [87, 253] width 148 height 27
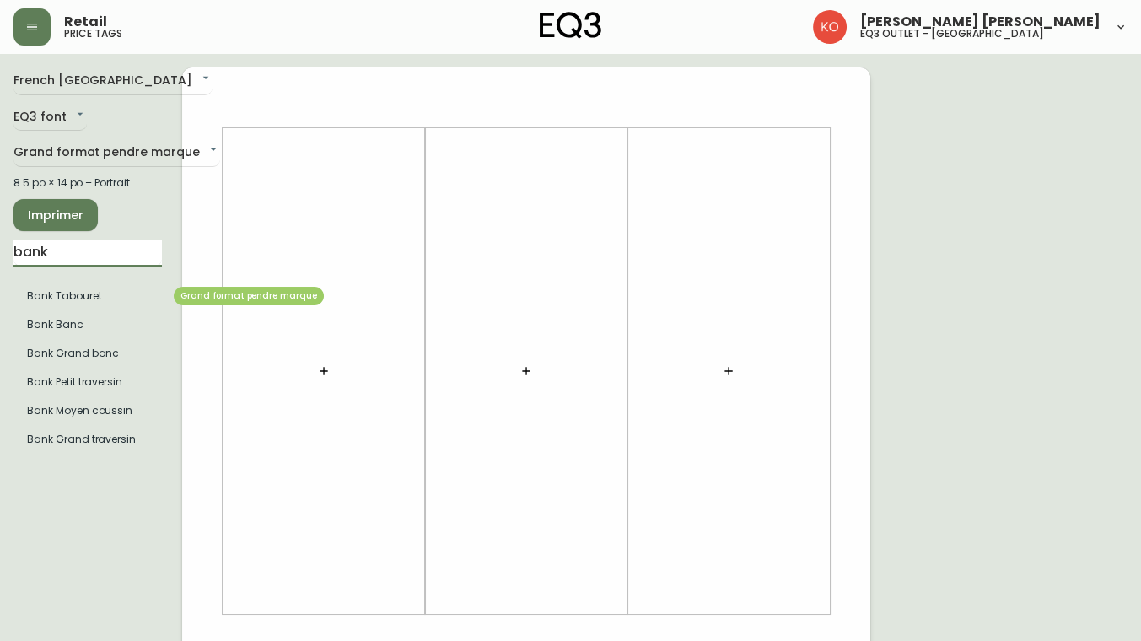
type input "bank"
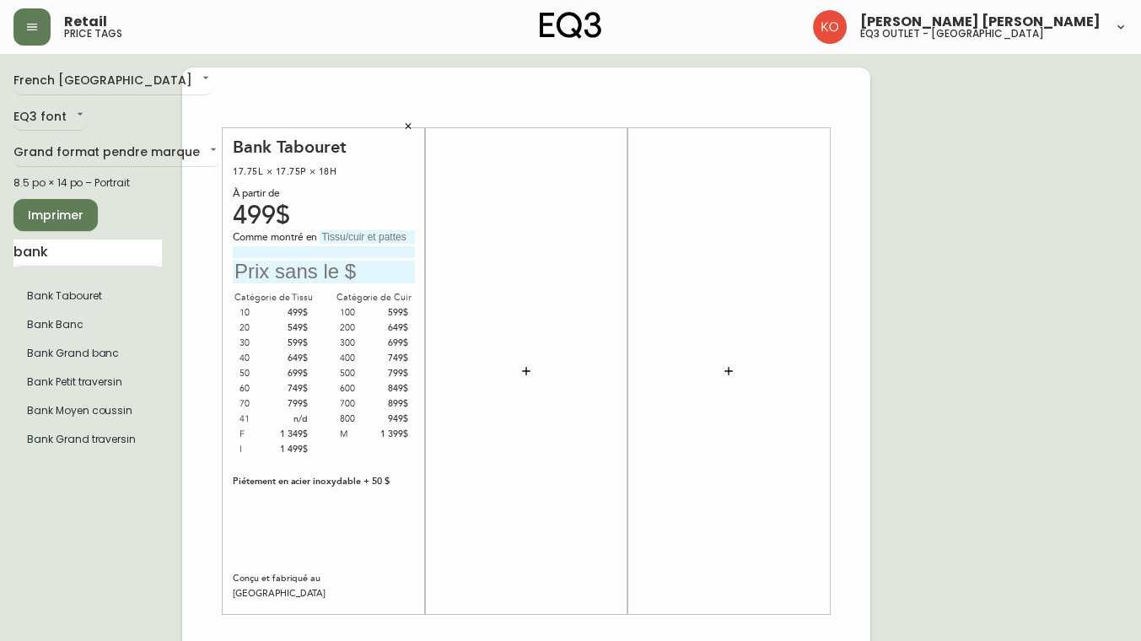
click at [352, 240] on input "text" at bounding box center [367, 236] width 95 height 13
click at [325, 237] on input "[PERSON_NAME] Navy" at bounding box center [367, 236] width 95 height 13
type input "[PERSON_NAME] Navy"
click at [304, 276] on input "text" at bounding box center [324, 272] width 182 height 23
type input "799$"
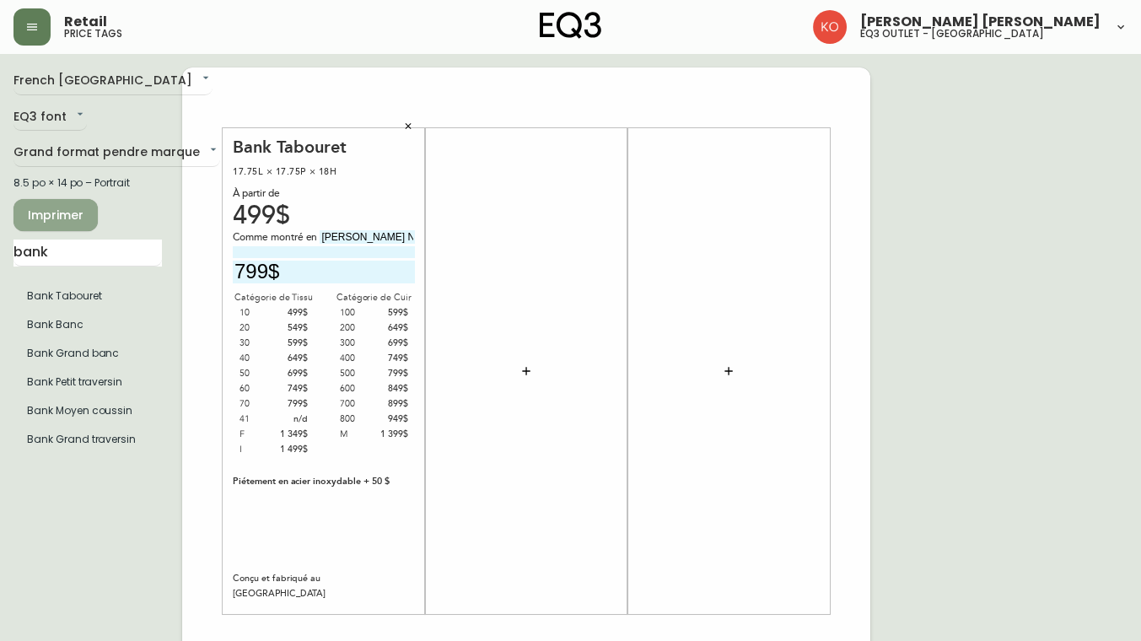
click at [48, 216] on span "Imprimer" at bounding box center [55, 215] width 57 height 21
click at [102, 256] on input "bank" at bounding box center [87, 253] width 148 height 27
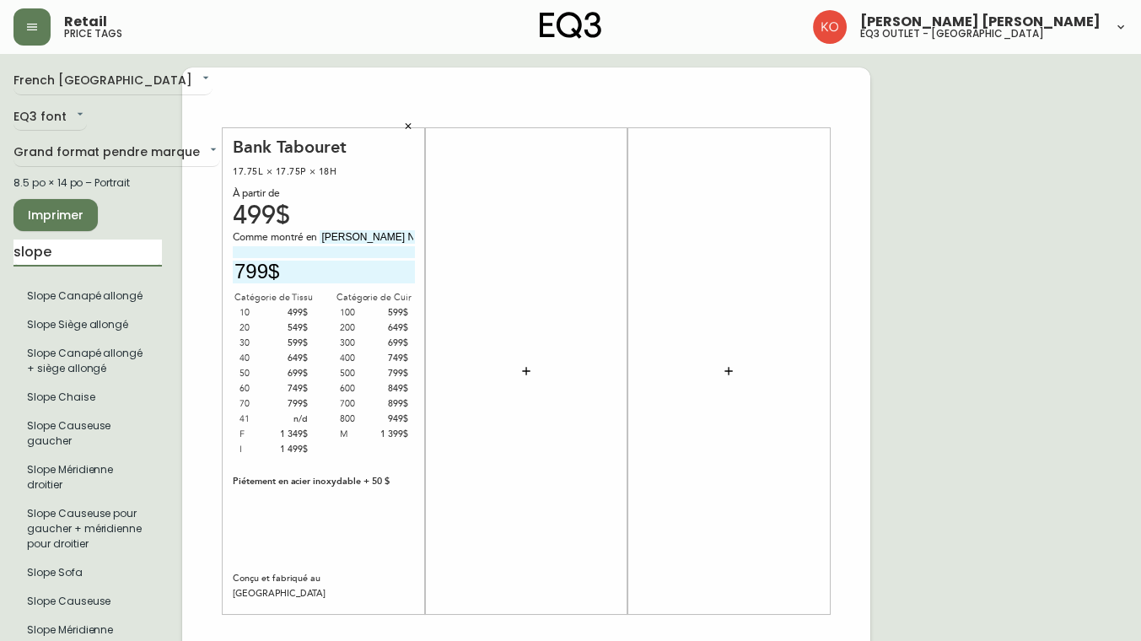
type input "slope"
click at [403, 126] on icon "button" at bounding box center [408, 126] width 10 height 10
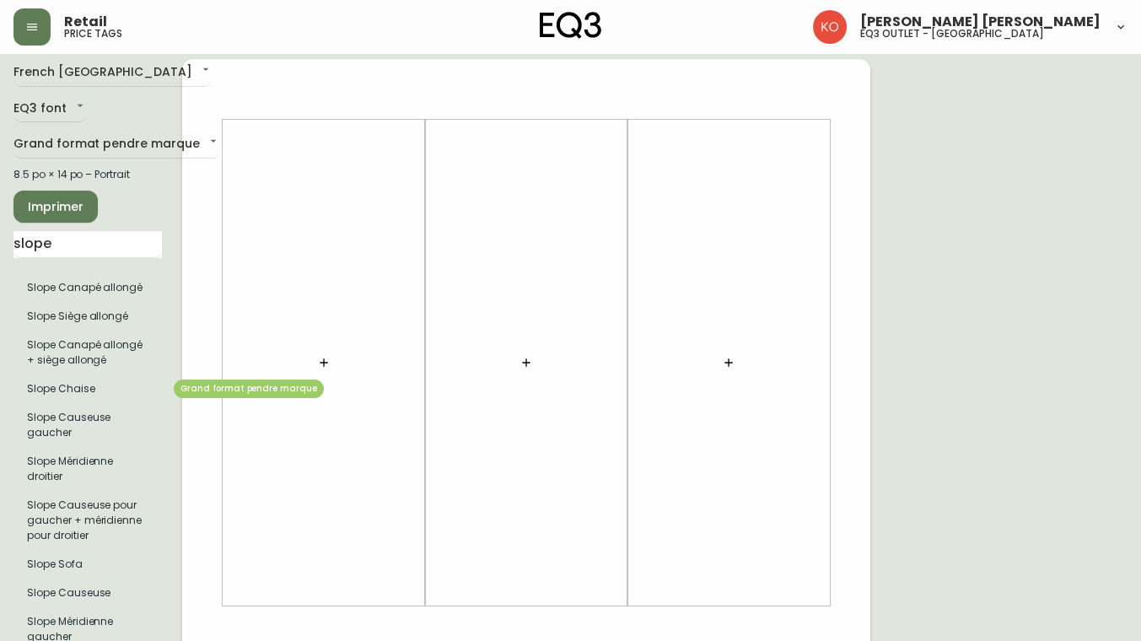
scroll to position [10, 0]
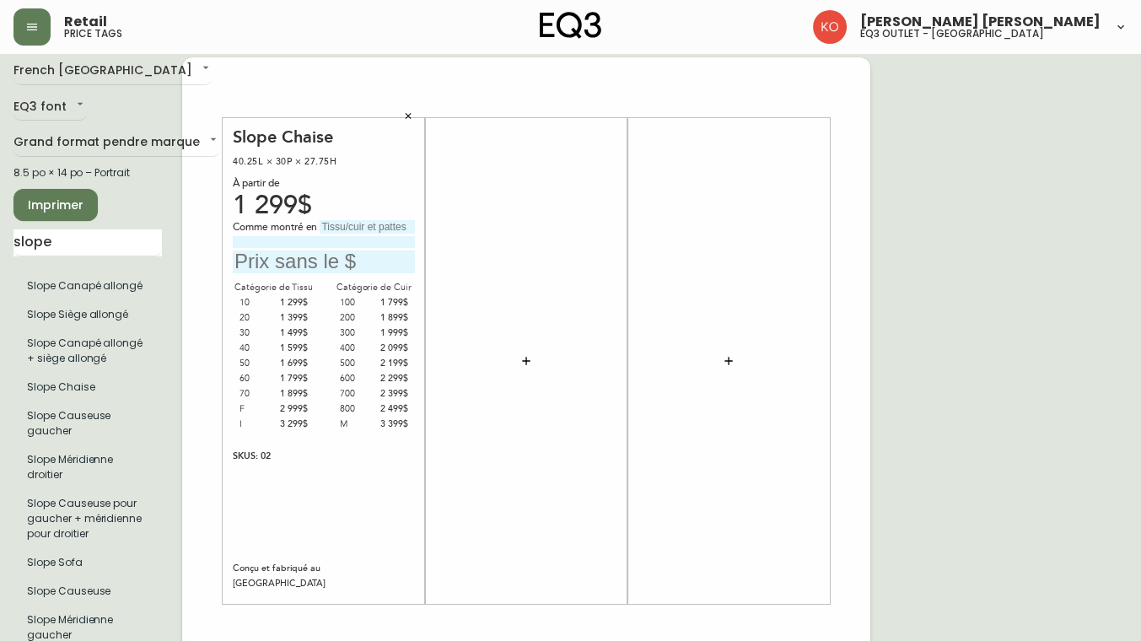
click at [337, 224] on input "text" at bounding box center [367, 226] width 95 height 13
type input "p"
type input "Paloma Hemp"
click at [321, 257] on input "text" at bounding box center [324, 262] width 182 height 23
type input "1199$"
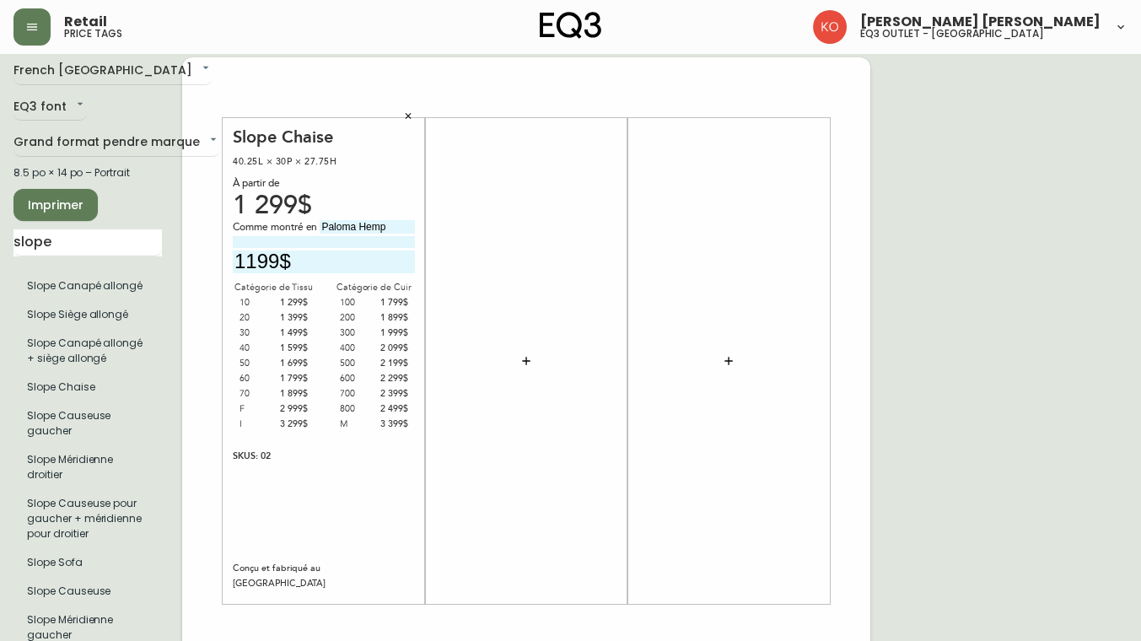
click at [548, 202] on div at bounding box center [526, 362] width 182 height 470
click at [289, 326] on div "1 499$" at bounding box center [291, 333] width 35 height 15
click at [302, 316] on div "1 399$" at bounding box center [291, 317] width 35 height 15
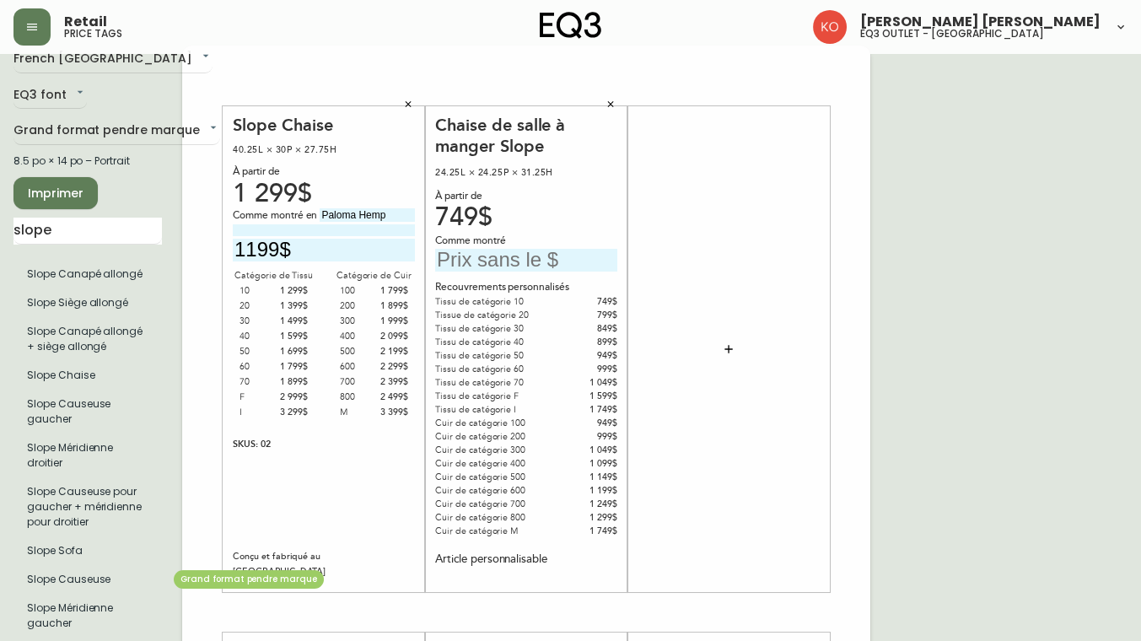
scroll to position [21, 0]
click at [486, 260] on input "text" at bounding box center [526, 261] width 182 height 23
type input "1199$"
click at [408, 111] on button "button" at bounding box center [408, 105] width 25 height 25
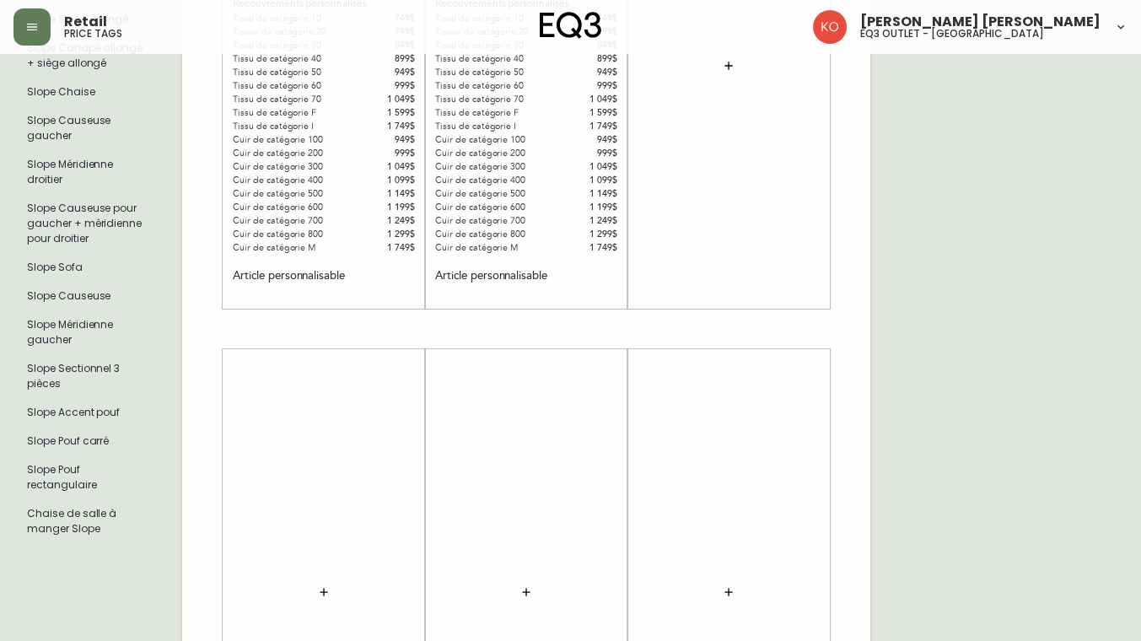
scroll to position [0, 0]
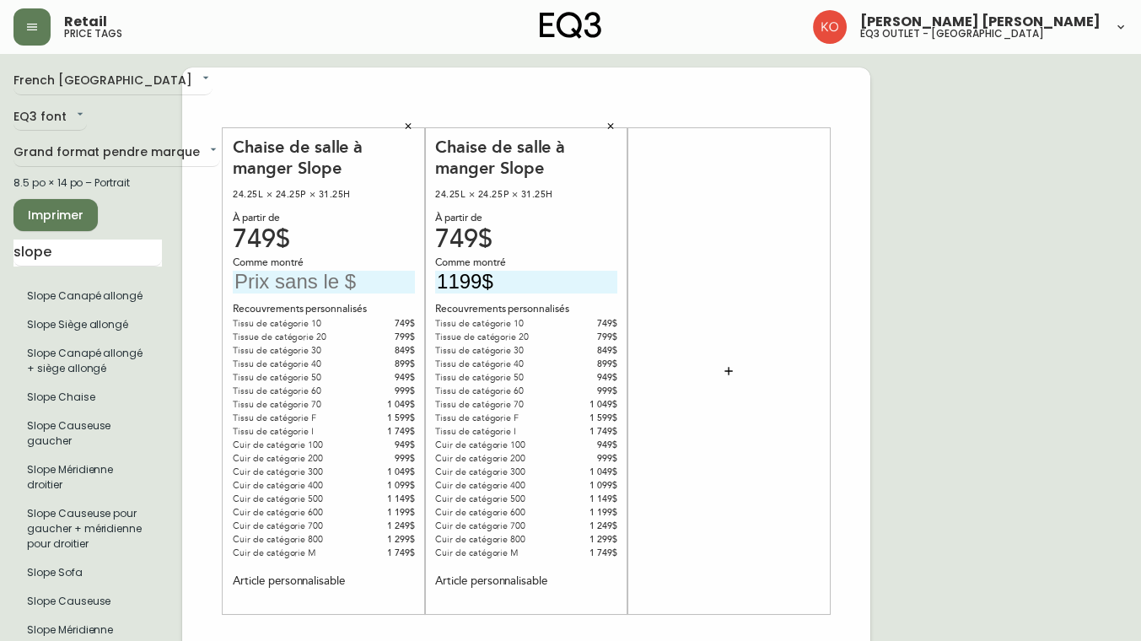
click at [305, 282] on input "text" at bounding box center [324, 282] width 182 height 23
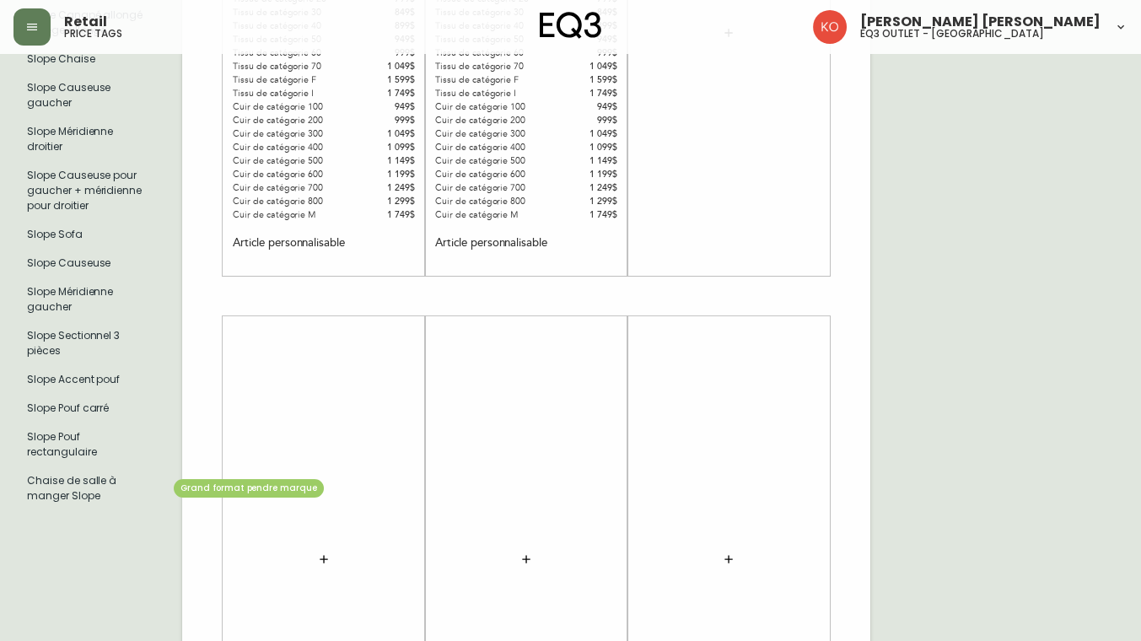
scroll to position [332, 0]
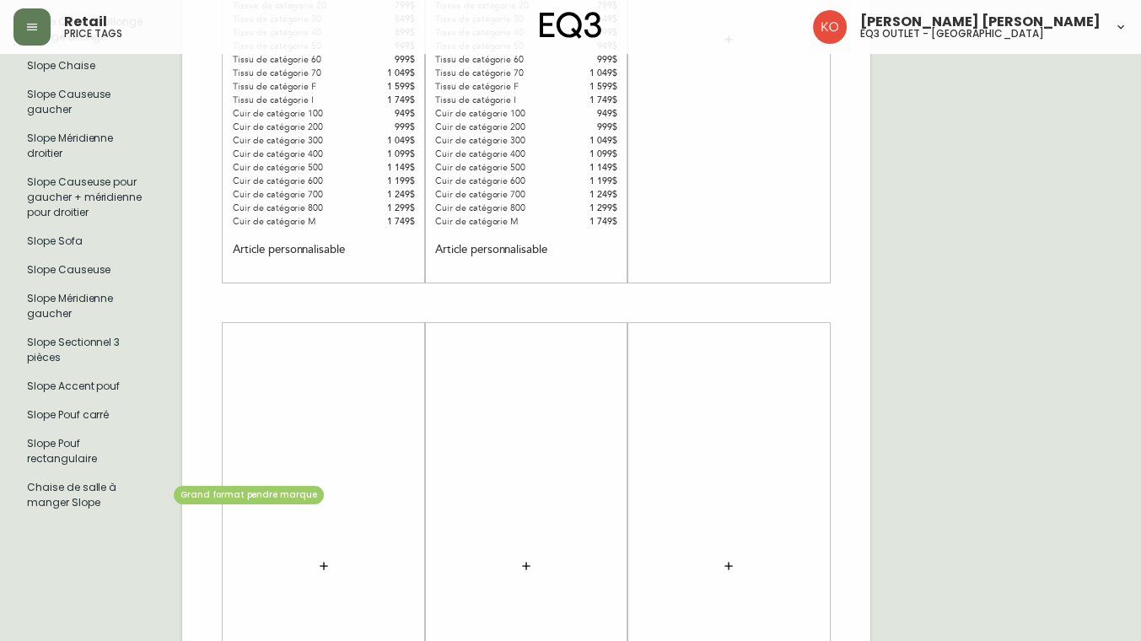
type input "1199$"
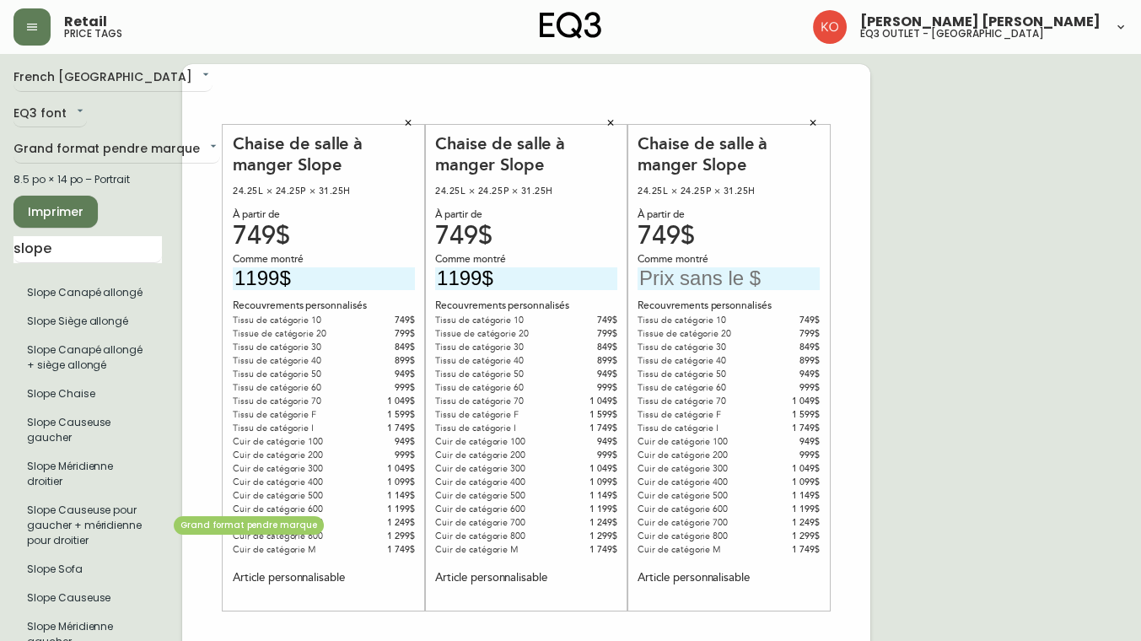
scroll to position [0, 0]
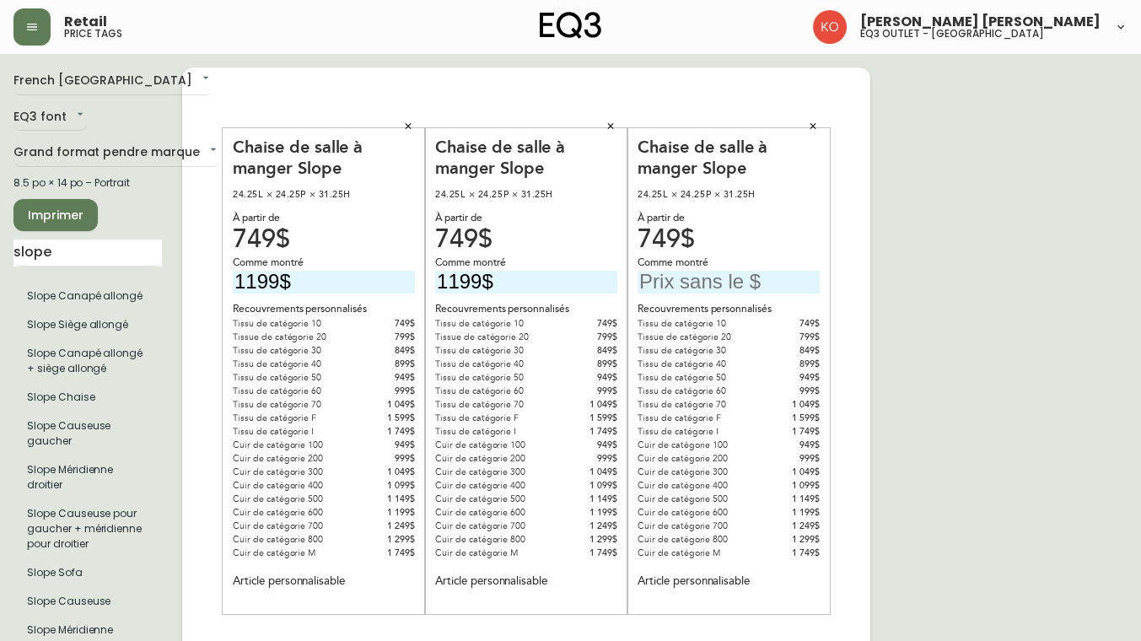
click at [705, 285] on input "text" at bounding box center [729, 282] width 182 height 23
type input "1199$"
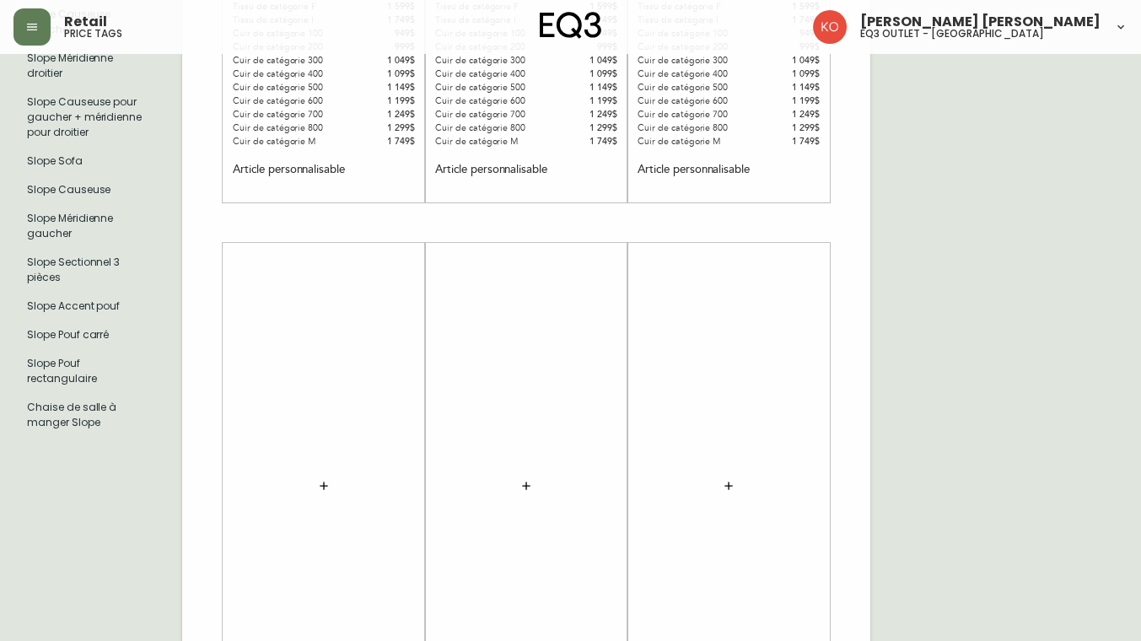
scroll to position [445, 0]
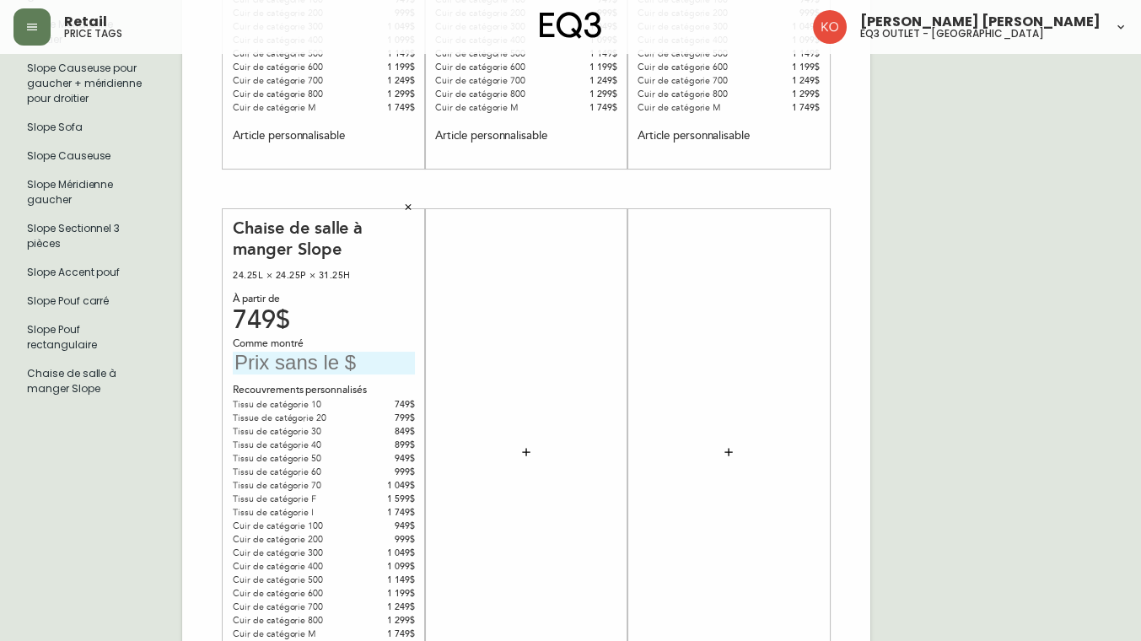
click at [283, 362] on input "text" at bounding box center [324, 363] width 182 height 23
type input "1199$"
click at [123, 460] on div "French Canada fr_CA EQ3 font EQ3 Grand format pendre marque large 8.5 po × 14 p…" at bounding box center [97, 189] width 169 height 1134
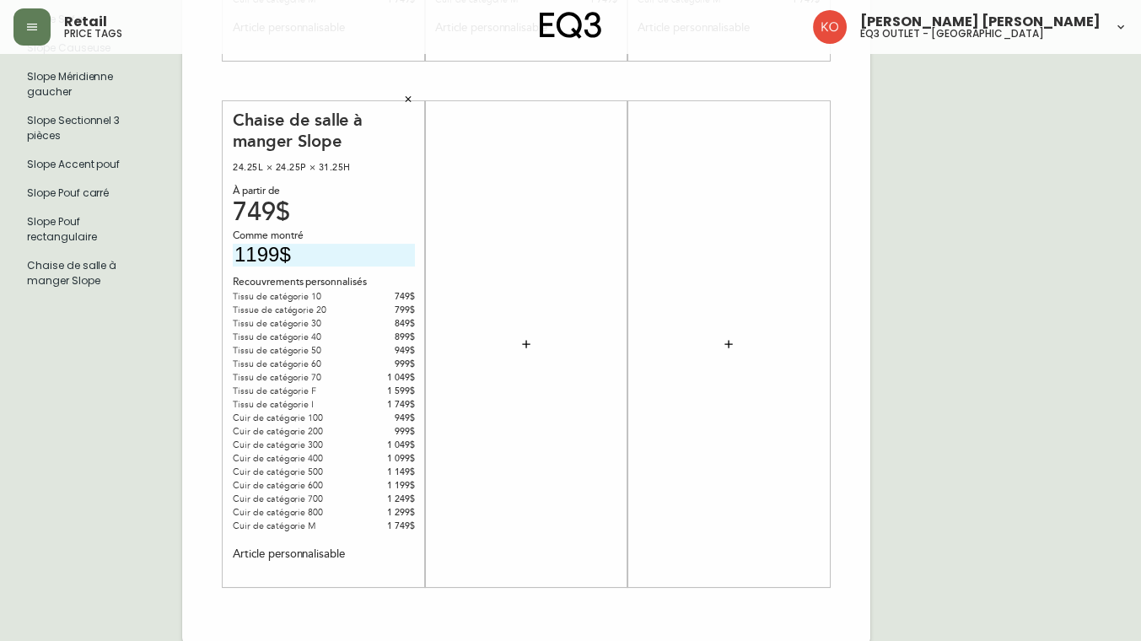
scroll to position [0, 0]
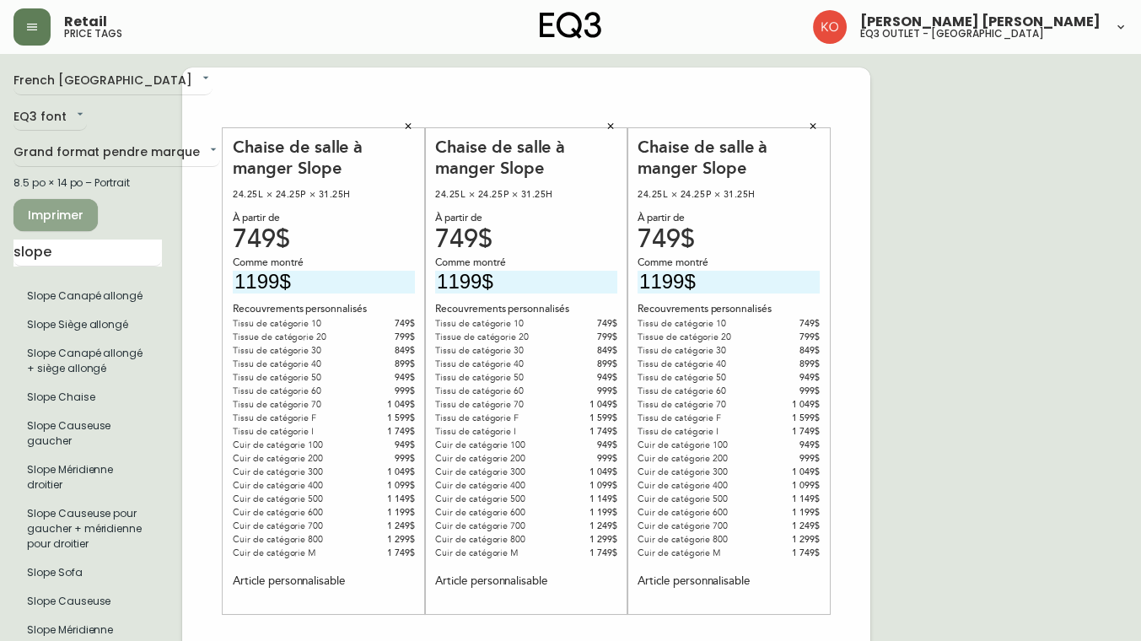
click at [65, 208] on span "Imprimer" at bounding box center [55, 215] width 57 height 21
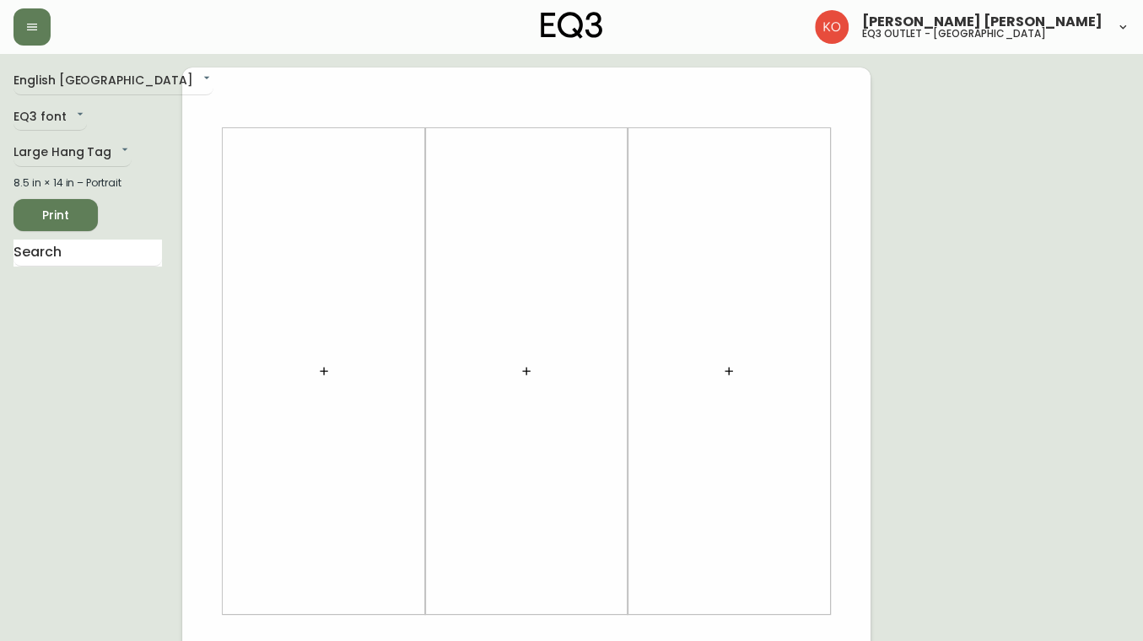
drag, startPoint x: 0, startPoint y: 0, endPoint x: 181, endPoint y: 509, distance: 540.0
click at [181, 509] on div "English Canada en_CA EQ3 font EQ3 Large Hang Tag large 8.5 in × 14 in – Portrai…" at bounding box center [97, 634] width 169 height 1134
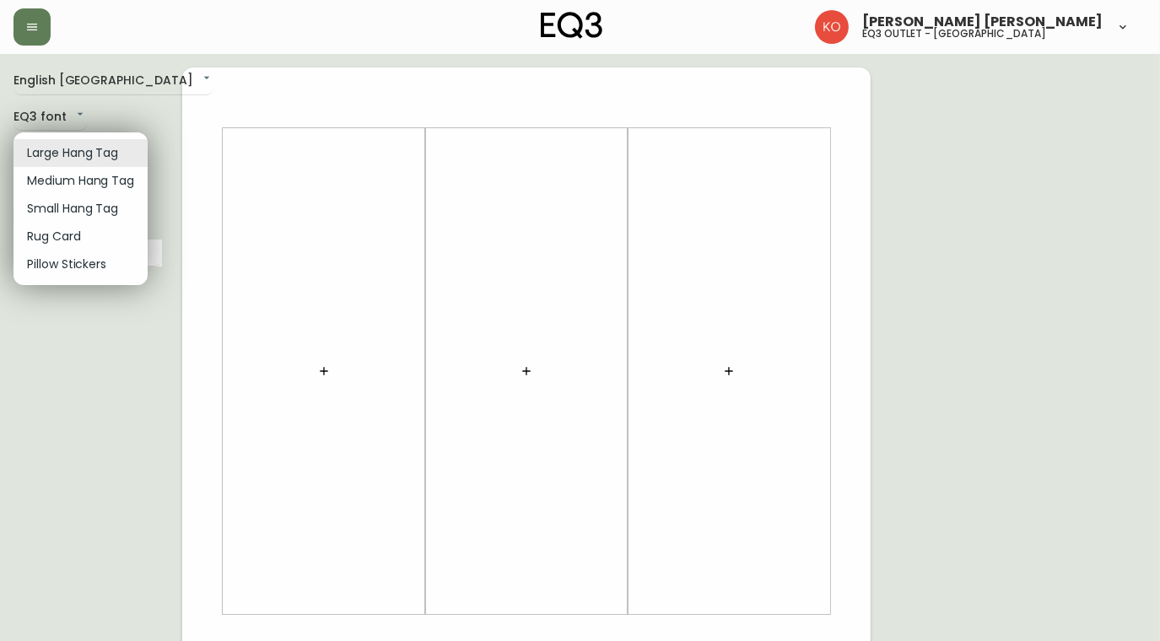
click at [84, 154] on body "Karine Olaizola Bernier eq3 outlet - laval English Canada en_CA EQ3 font EQ3 La…" at bounding box center [580, 600] width 1160 height 1201
click at [100, 207] on li "Small Hang Tag" at bounding box center [80, 209] width 134 height 28
type input "small"
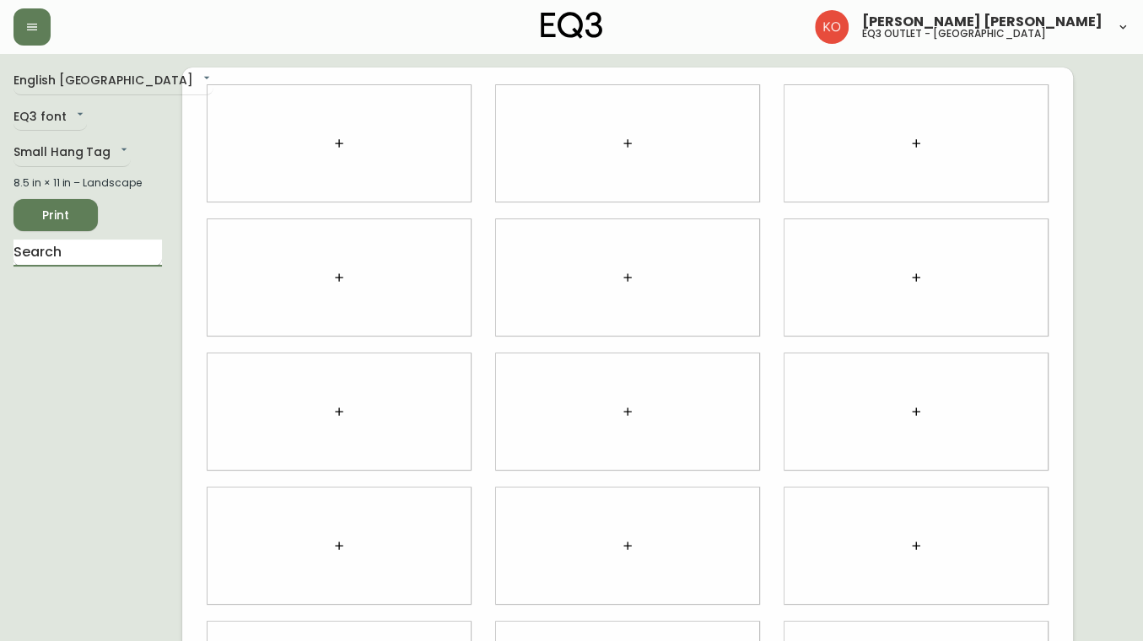
click at [111, 247] on input "text" at bounding box center [87, 253] width 148 height 27
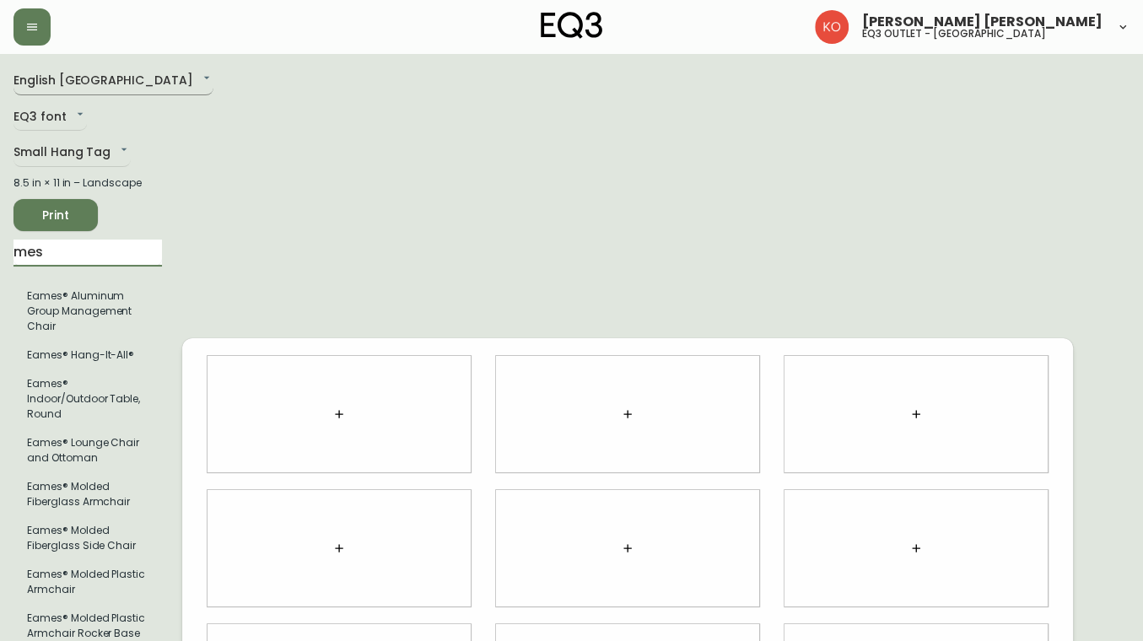
type input "mes"
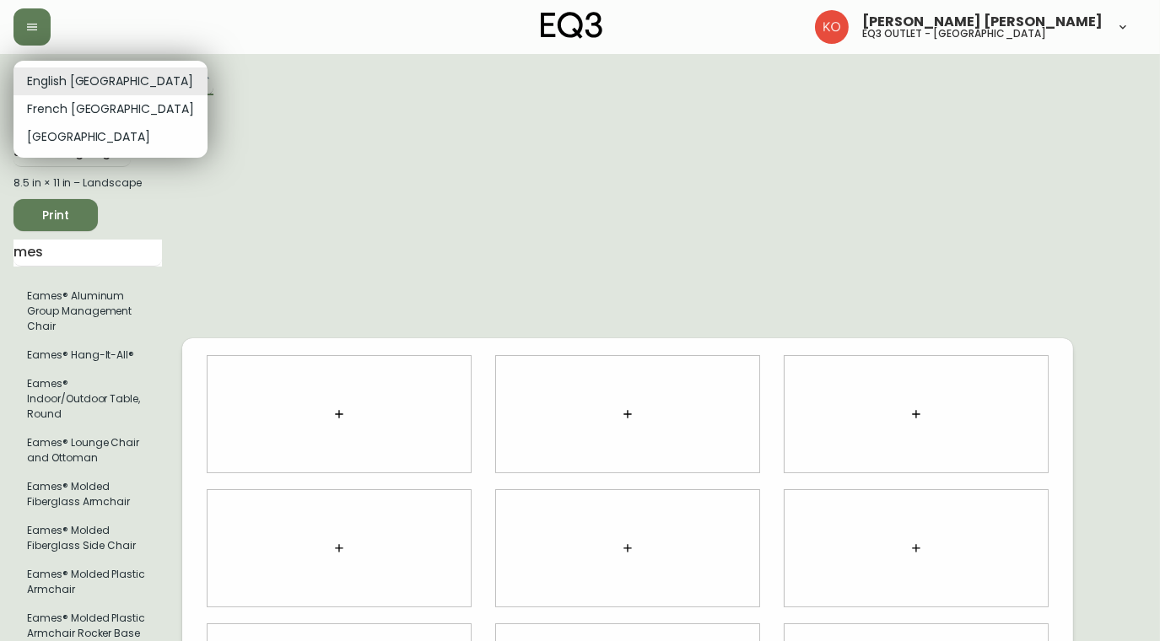
click at [108, 74] on body "Karine Olaizola Bernier eq3 outlet - laval English Canada en_CA EQ3 font EQ3 Sm…" at bounding box center [580, 648] width 1160 height 1297
click at [86, 100] on li "French [GEOGRAPHIC_DATA]" at bounding box center [110, 109] width 194 height 28
type input "fr_CA"
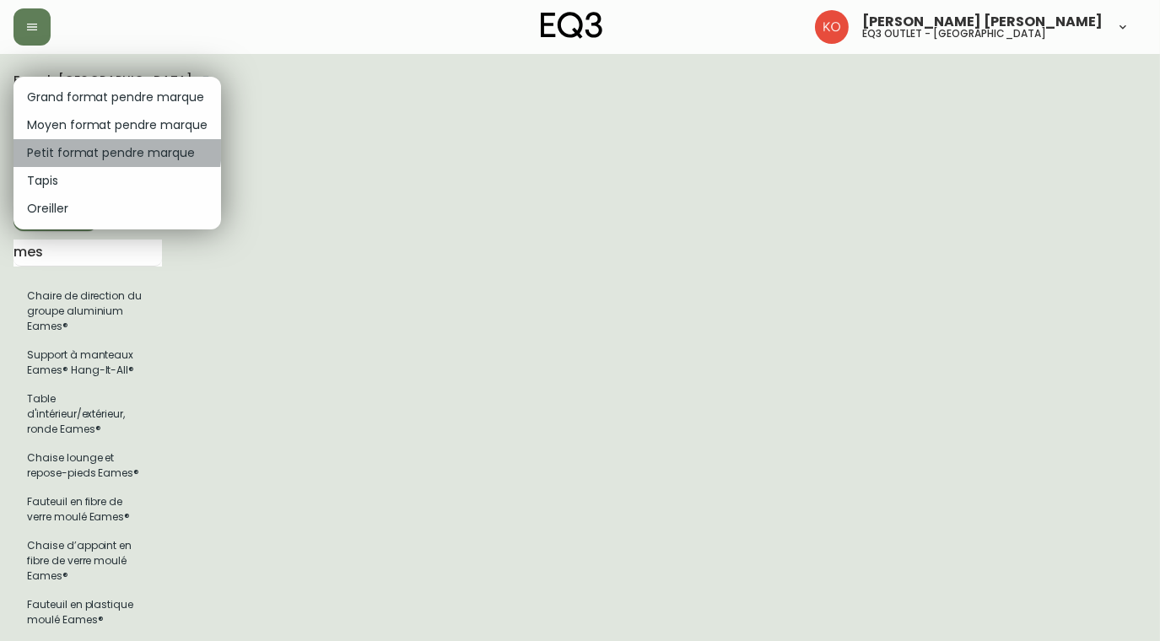
click at [116, 148] on li "Petit format pendre marque" at bounding box center [117, 153] width 208 height 28
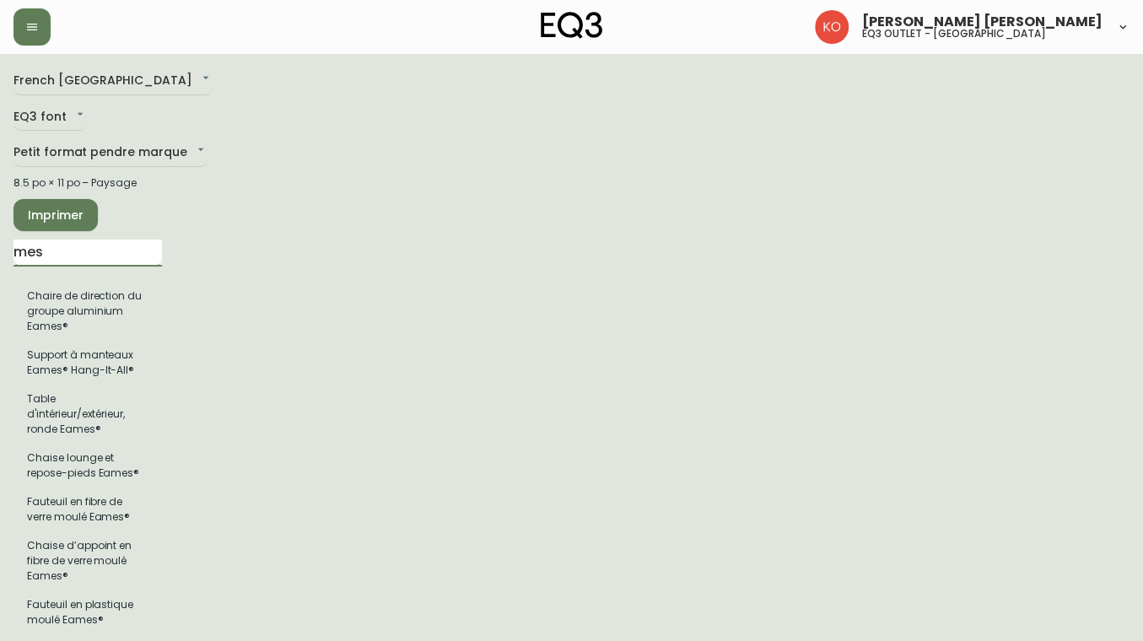
click at [105, 249] on input "mes" at bounding box center [87, 253] width 148 height 27
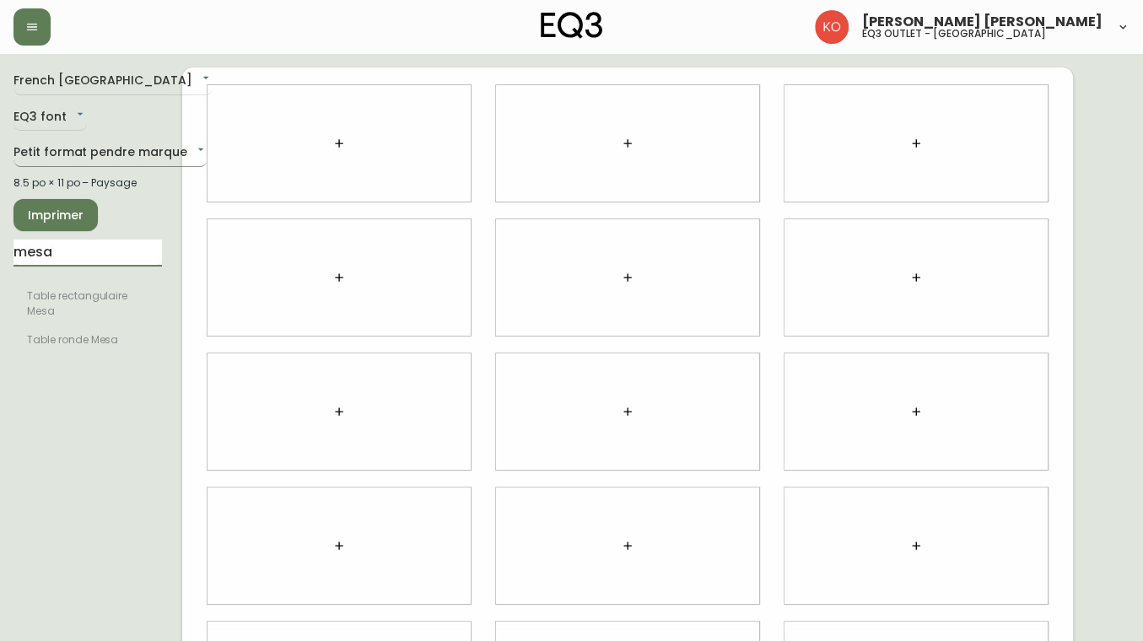
type input "mesa"
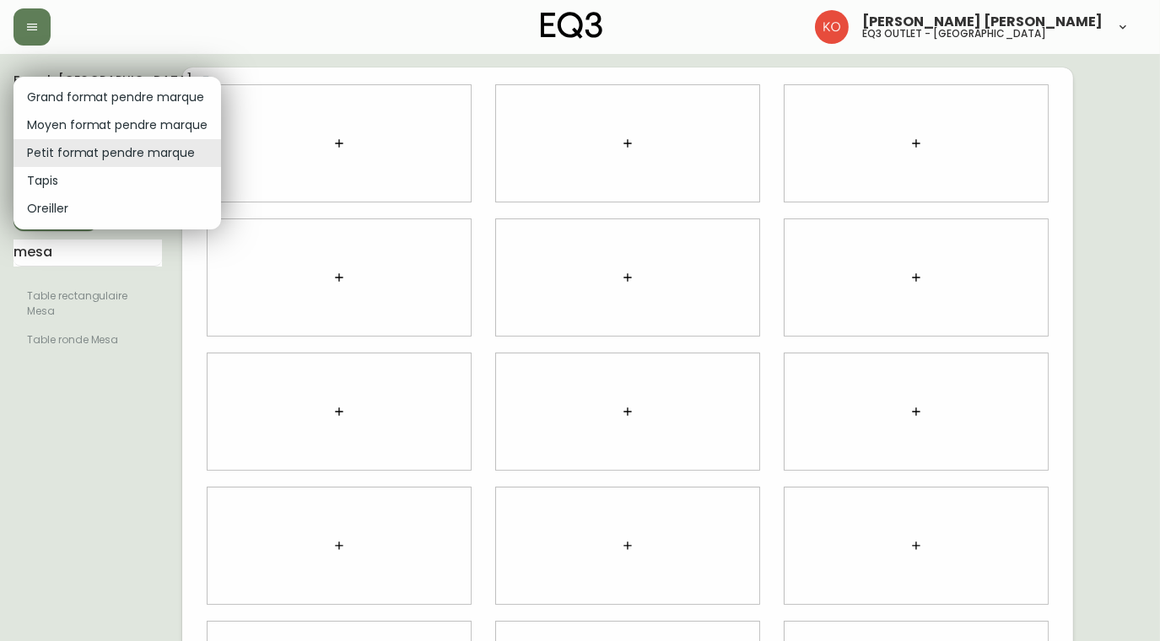
click at [102, 154] on body "Karine Olaizola Bernier eq3 outlet - laval French Canada fr_CA EQ3 font EQ3 Pet…" at bounding box center [580, 378] width 1160 height 756
click at [95, 118] on li "Moyen format pendre marque" at bounding box center [117, 125] width 208 height 28
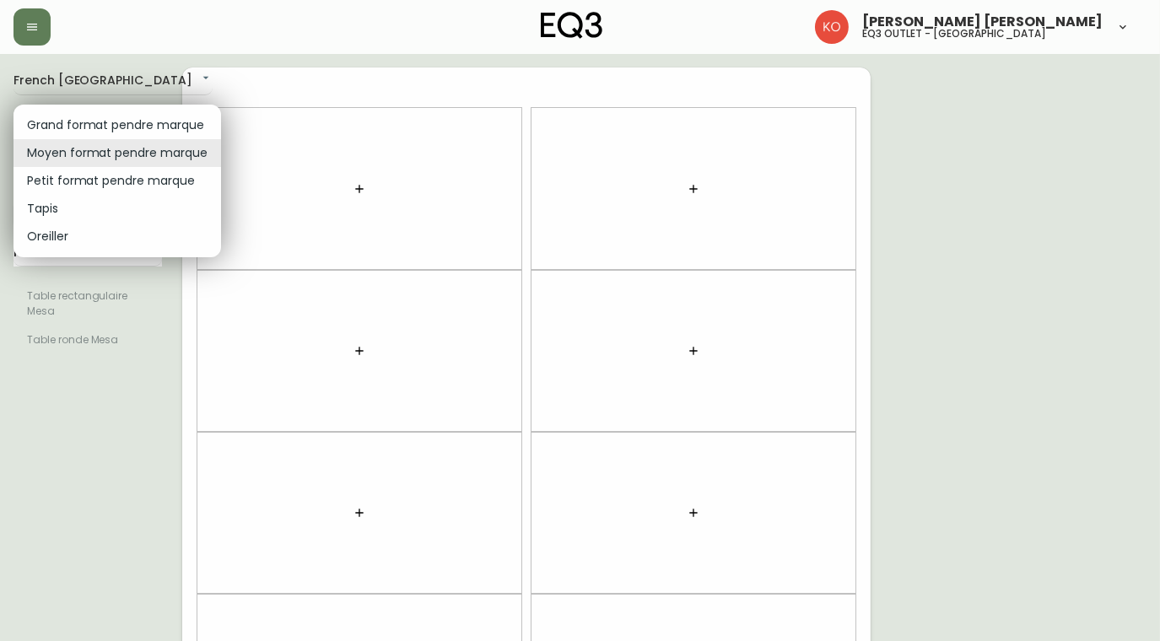
click at [169, 154] on body "Karine Olaizola Bernier eq3 outlet - laval French Canada fr_CA EQ3 font EQ3 Moy…" at bounding box center [580, 479] width 1160 height 958
click at [148, 115] on li "Grand format pendre marque" at bounding box center [117, 125] width 208 height 28
type input "large"
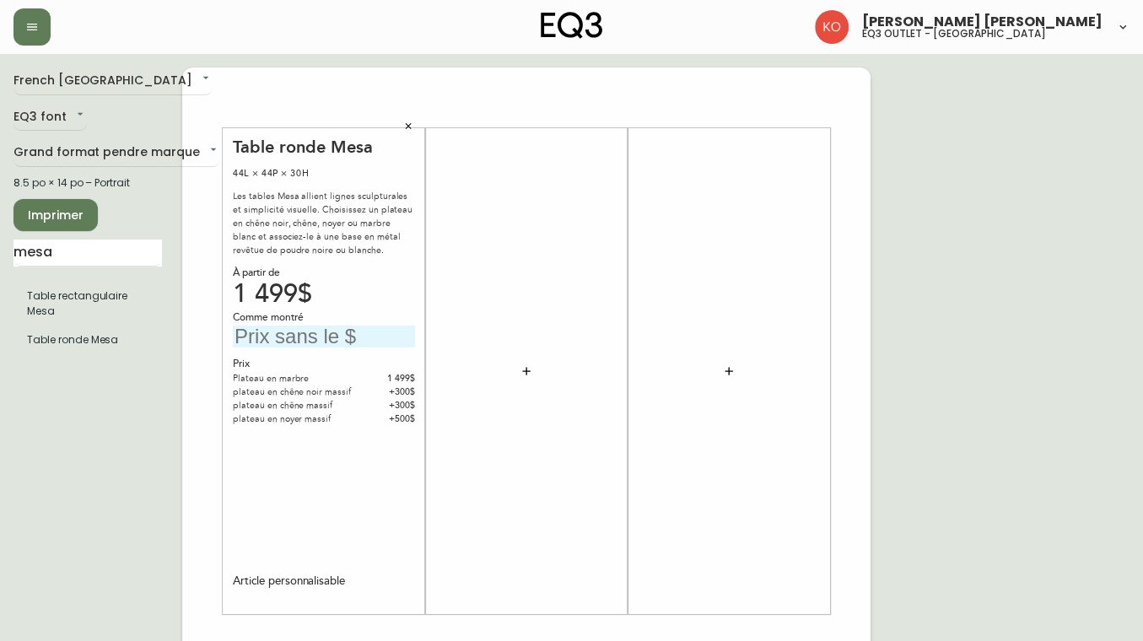
click at [337, 337] on input "text" at bounding box center [324, 337] width 182 height 23
type input "1499$"
click at [73, 209] on span "Imprimer" at bounding box center [55, 215] width 57 height 21
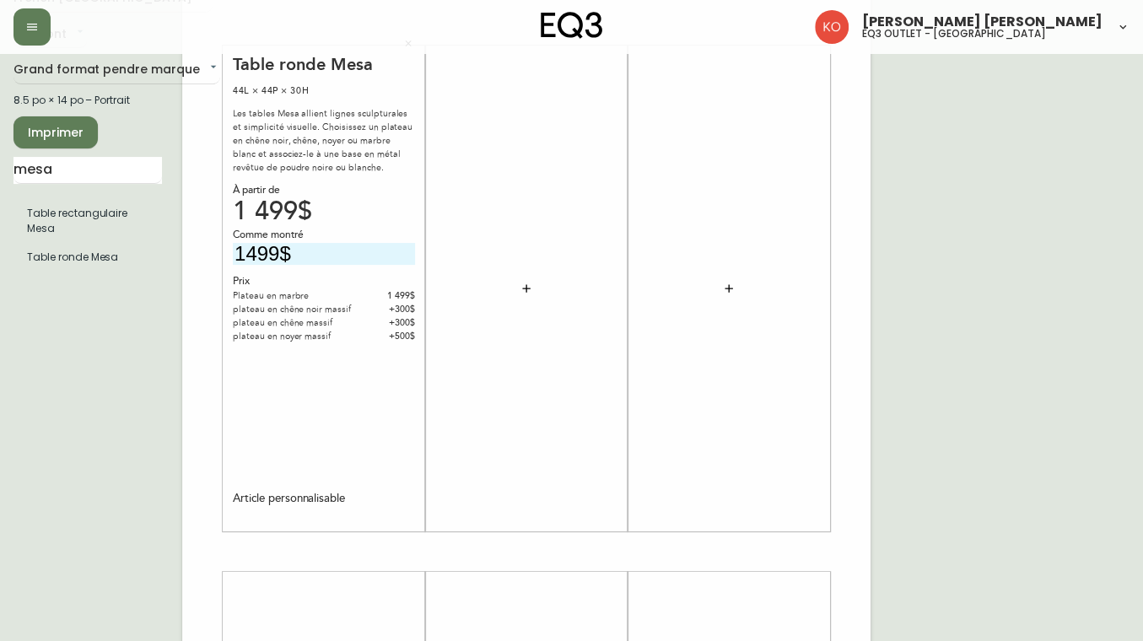
scroll to position [85, 0]
click at [507, 278] on div at bounding box center [526, 286] width 182 height 470
click at [172, 300] on div "French Canada fr_CA EQ3 font EQ3 Grand format pendre marque large 8.5 po × 14 p…" at bounding box center [97, 549] width 169 height 1134
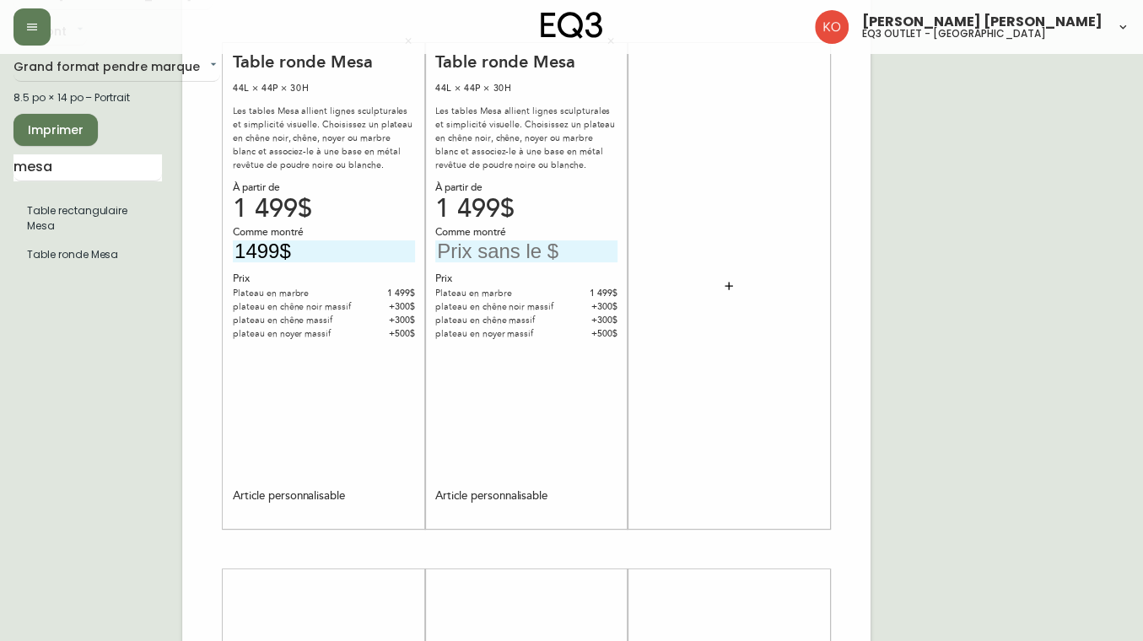
scroll to position [0, 0]
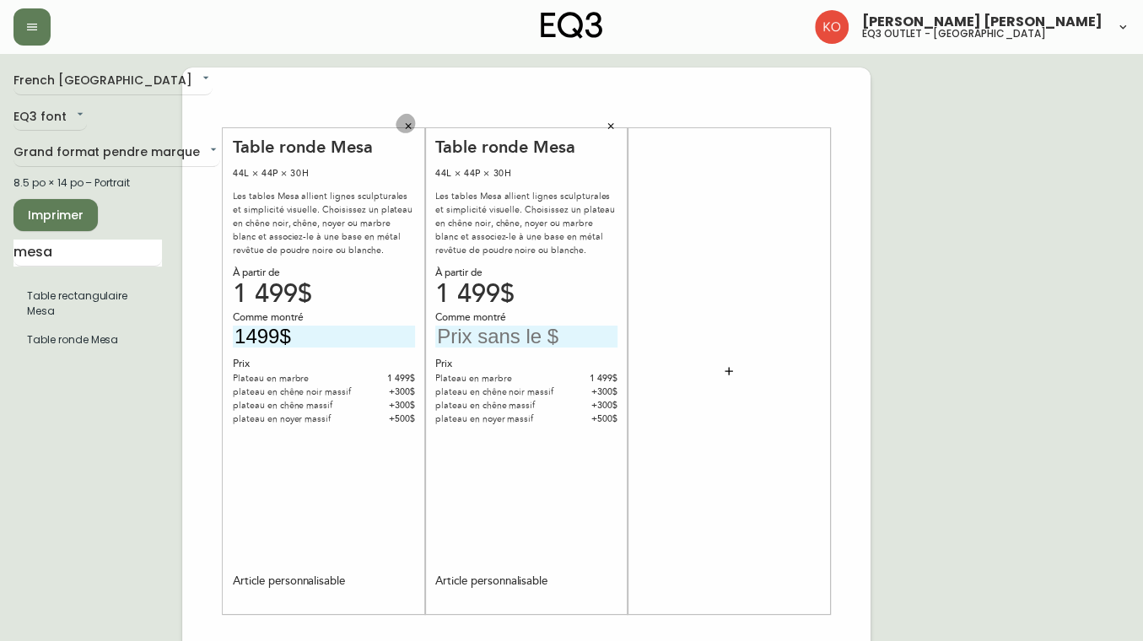
click at [410, 121] on icon "button" at bounding box center [408, 126] width 10 height 10
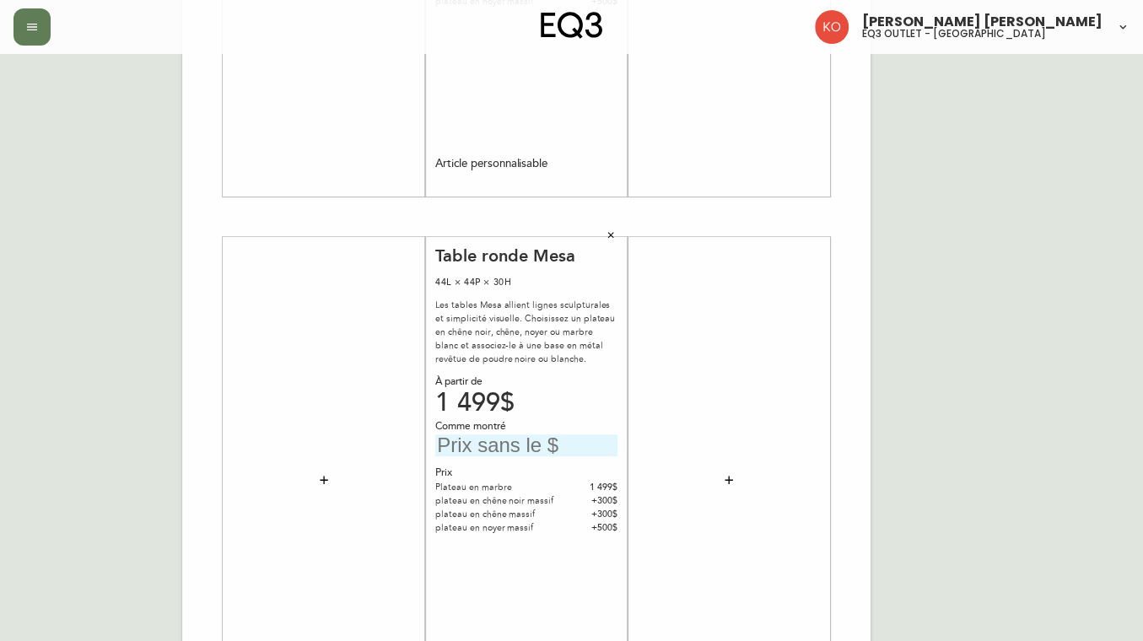
scroll to position [416, 0]
click at [514, 454] on input "text" at bounding box center [526, 447] width 182 height 23
type input "1499$"
click at [1013, 367] on div "French Canada fr_CA EQ3 font EQ3 Grand format pendre marque large 8.5 po × 14 p…" at bounding box center [571, 219] width 1116 height 1134
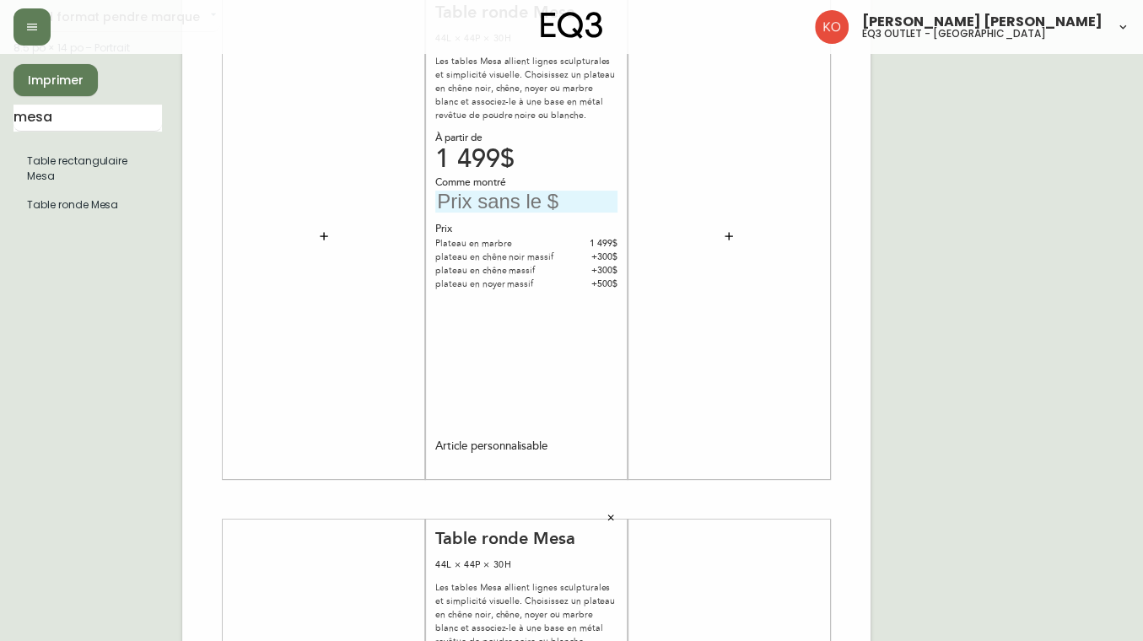
scroll to position [0, 0]
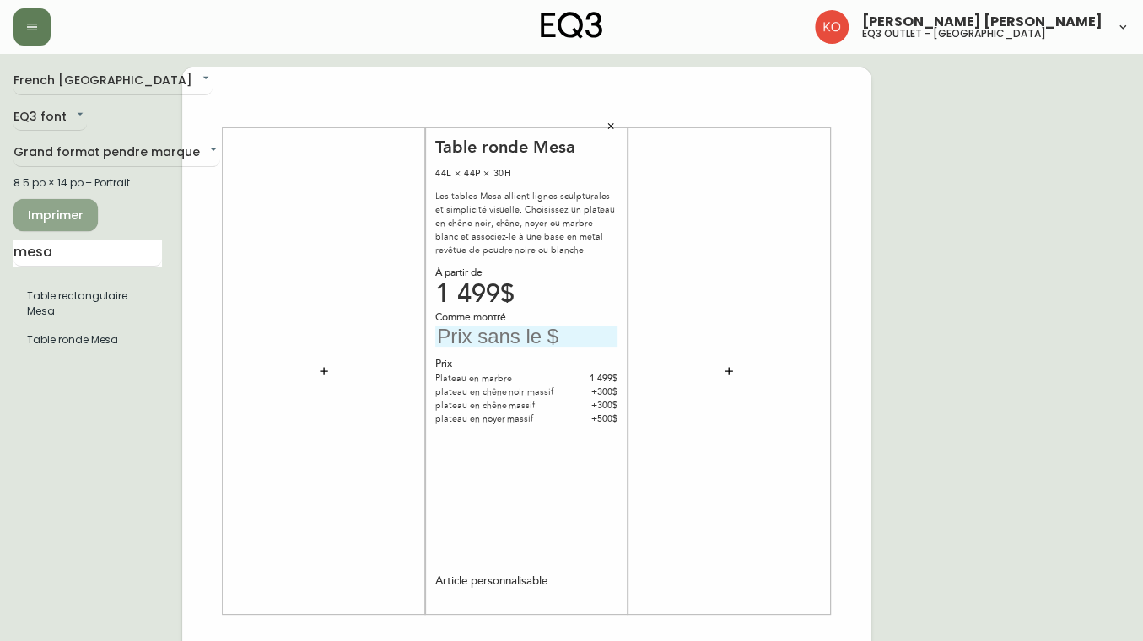
click at [78, 218] on span "Imprimer" at bounding box center [55, 215] width 57 height 21
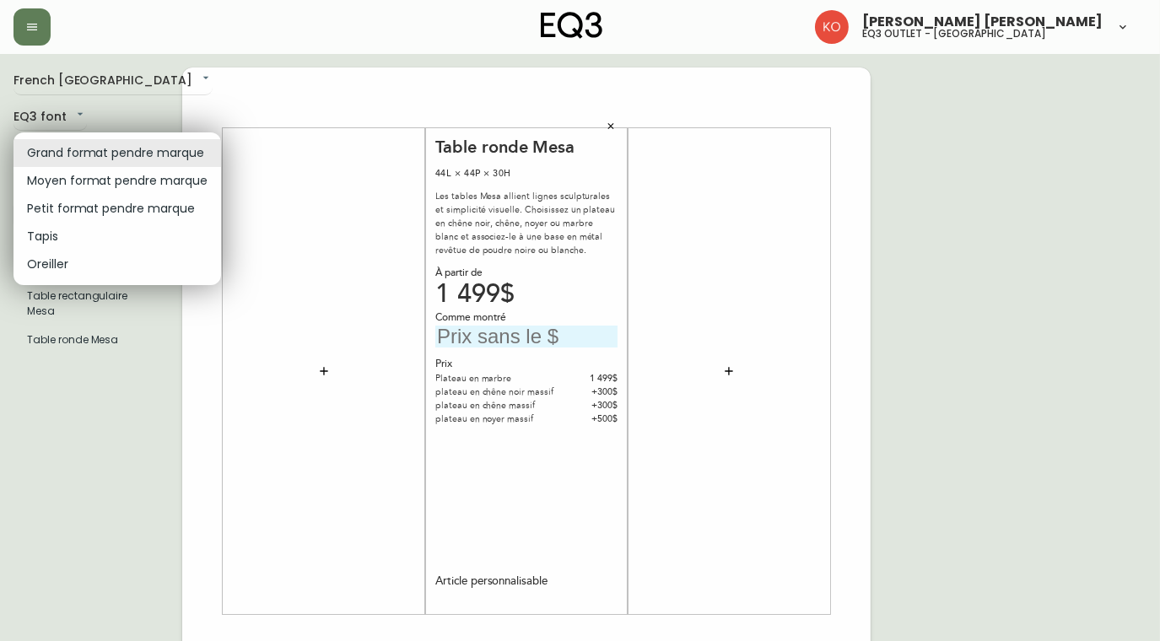
click at [150, 154] on body "Karine Olaizola Bernier eq3 outlet - laval French Canada fr_CA EQ3 font EQ3 Gra…" at bounding box center [580, 600] width 1160 height 1201
click at [130, 213] on li "Petit format pendre marque" at bounding box center [117, 209] width 208 height 28
type input "small"
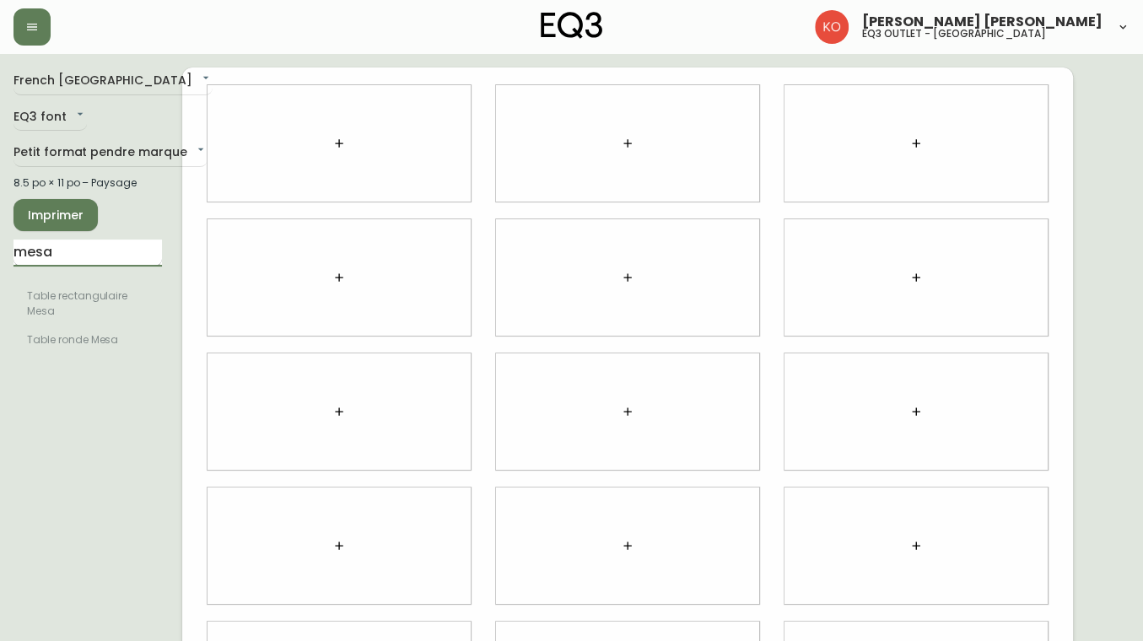
click at [127, 247] on input "mesa" at bounding box center [87, 253] width 148 height 27
type input "lil"
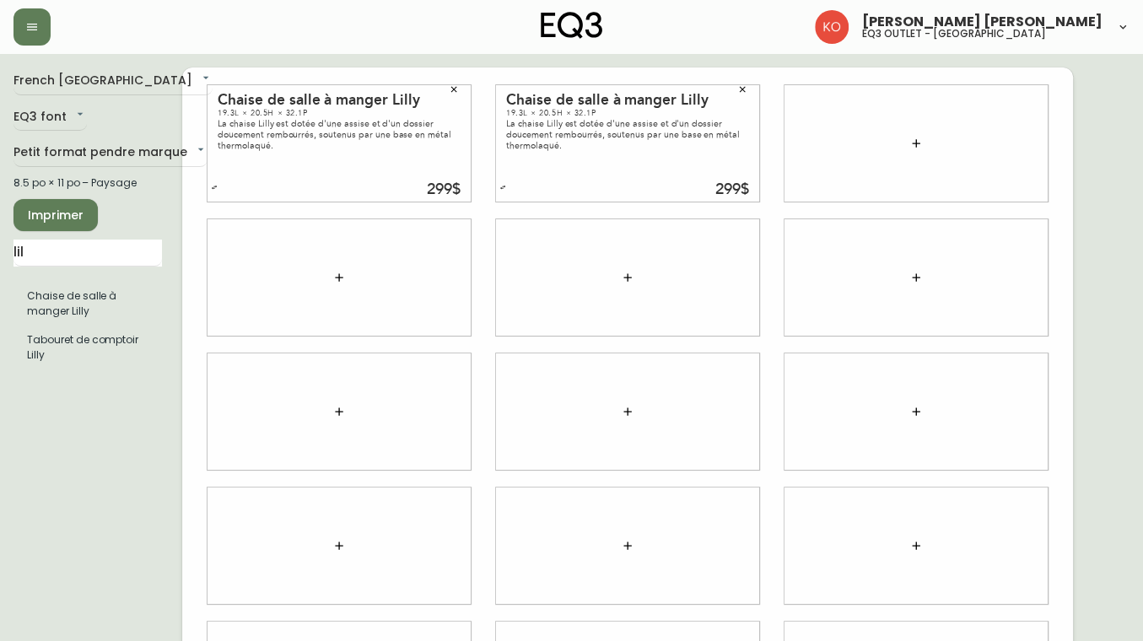
click at [1113, 361] on div "French Canada fr_CA EQ3 font EQ3 Petit format pendre marque small 8.5 po × 11 p…" at bounding box center [571, 411] width 1116 height 688
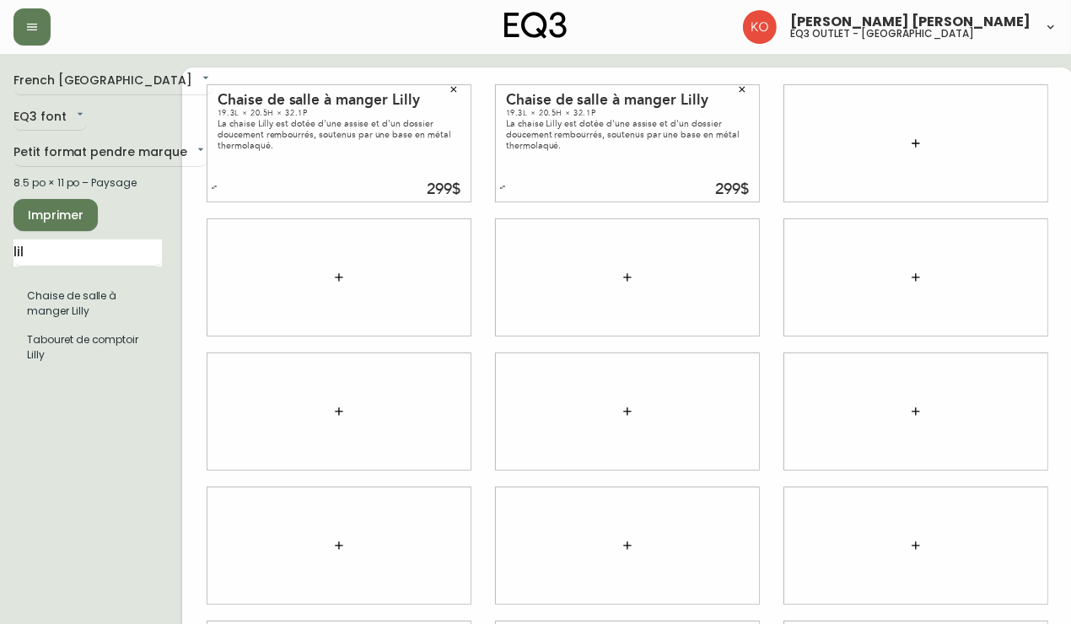
click at [801, 268] on div at bounding box center [916, 277] width 263 height 116
click at [906, 604] on div at bounding box center [916, 546] width 289 height 134
click at [67, 447] on div "French Canada fr_CA EQ3 font EQ3 Petit format pendre marque small 8.5 po × 11 p…" at bounding box center [97, 411] width 169 height 688
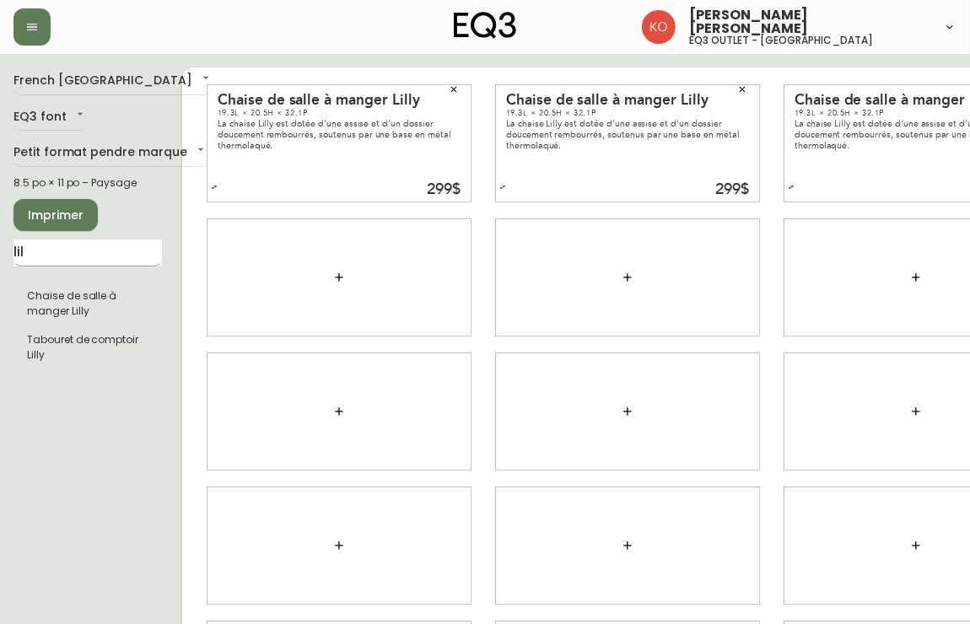
click at [144, 252] on input "lil" at bounding box center [87, 253] width 148 height 27
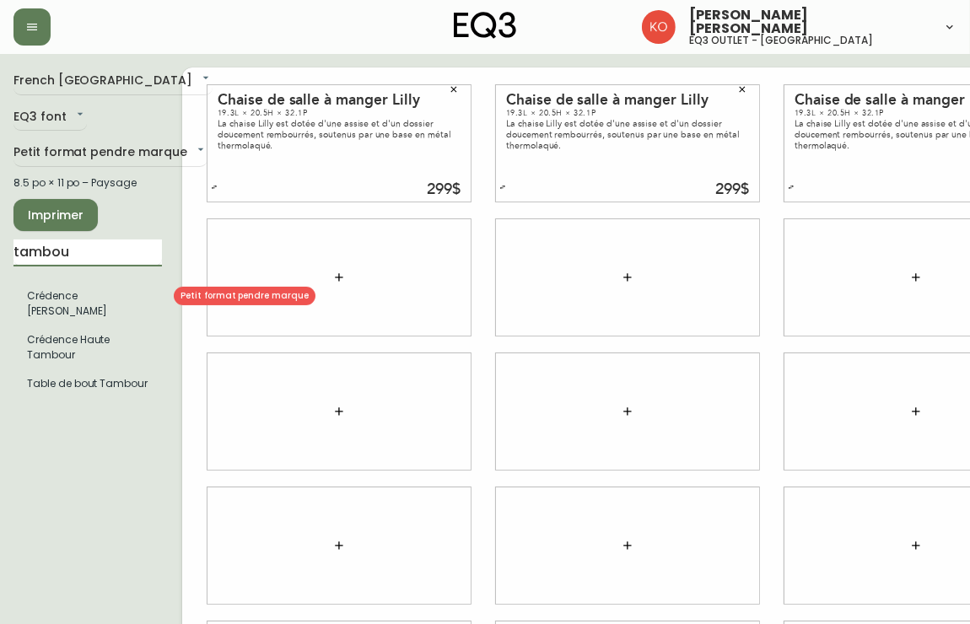
type input "tambou"
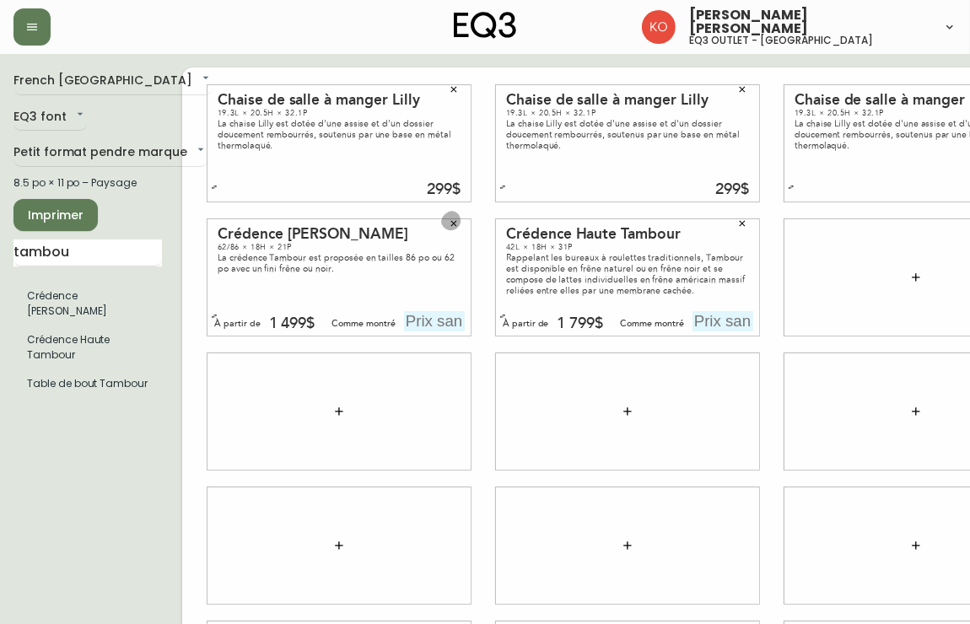
click at [458, 224] on icon "button" at bounding box center [454, 223] width 10 height 10
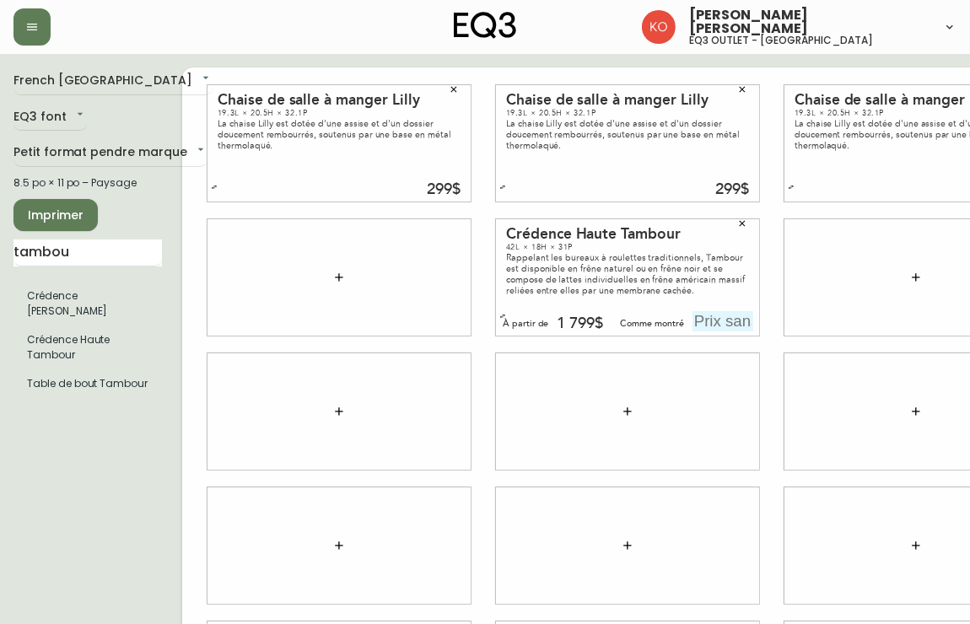
click at [739, 220] on icon "button" at bounding box center [742, 223] width 10 height 10
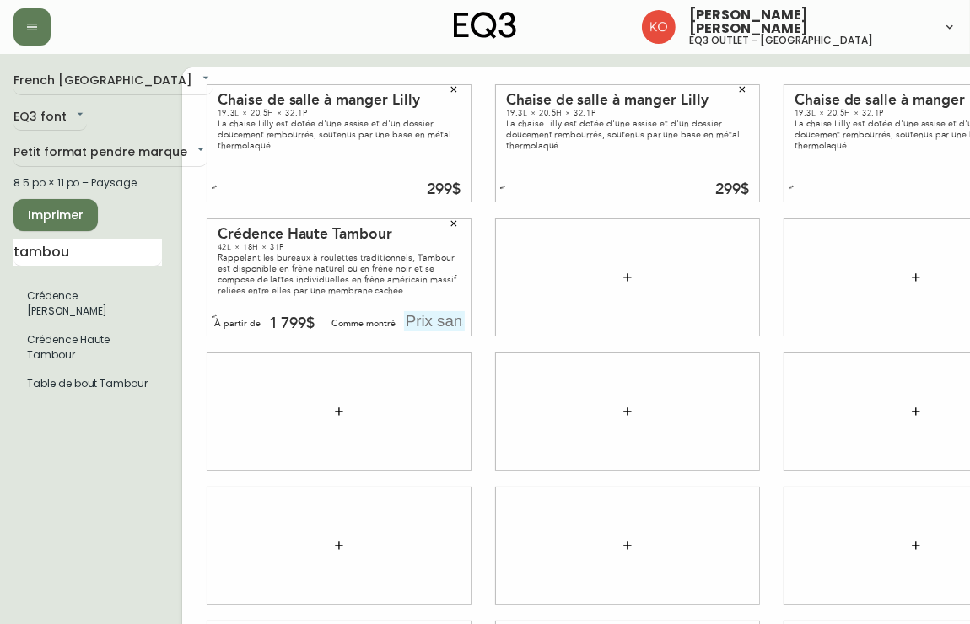
click at [447, 326] on input "text" at bounding box center [434, 321] width 61 height 20
type input "1799$"
click at [92, 248] on input "tambou" at bounding box center [87, 253] width 148 height 27
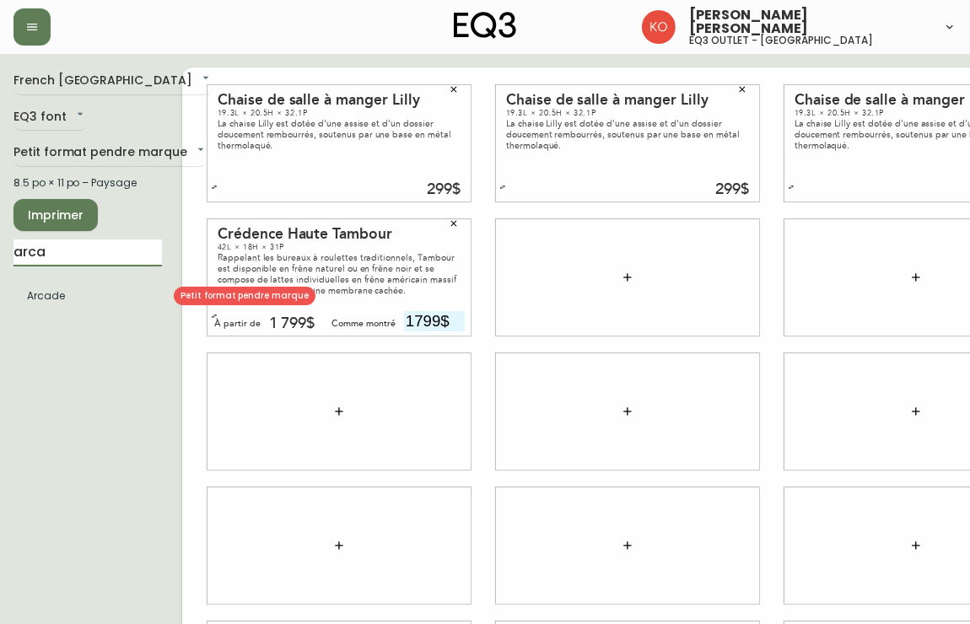
type input "arca"
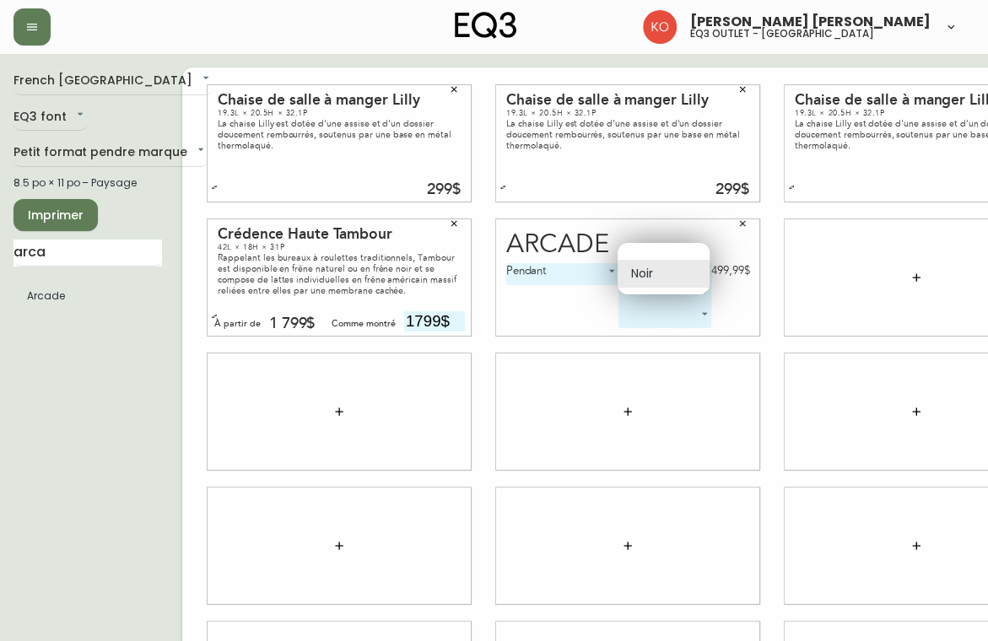
click at [698, 272] on body "Karine Olaizola Bernier eq3 outlet - laval French Canada fr_CA EQ3 font EQ3 Pet…" at bounding box center [494, 378] width 988 height 756
click at [566, 299] on div at bounding box center [494, 320] width 988 height 641
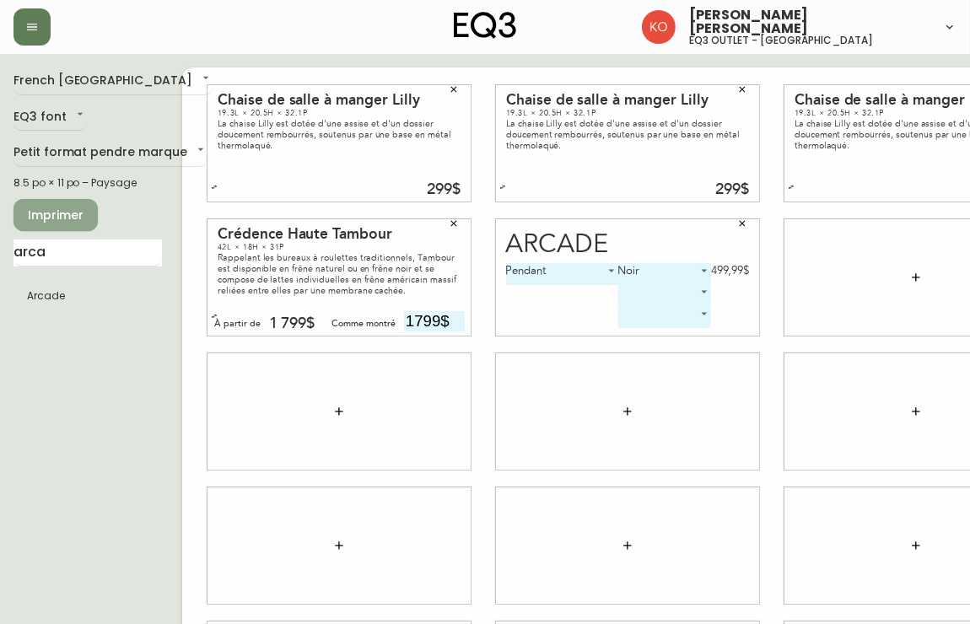
click at [49, 219] on span "Imprimer" at bounding box center [55, 215] width 57 height 21
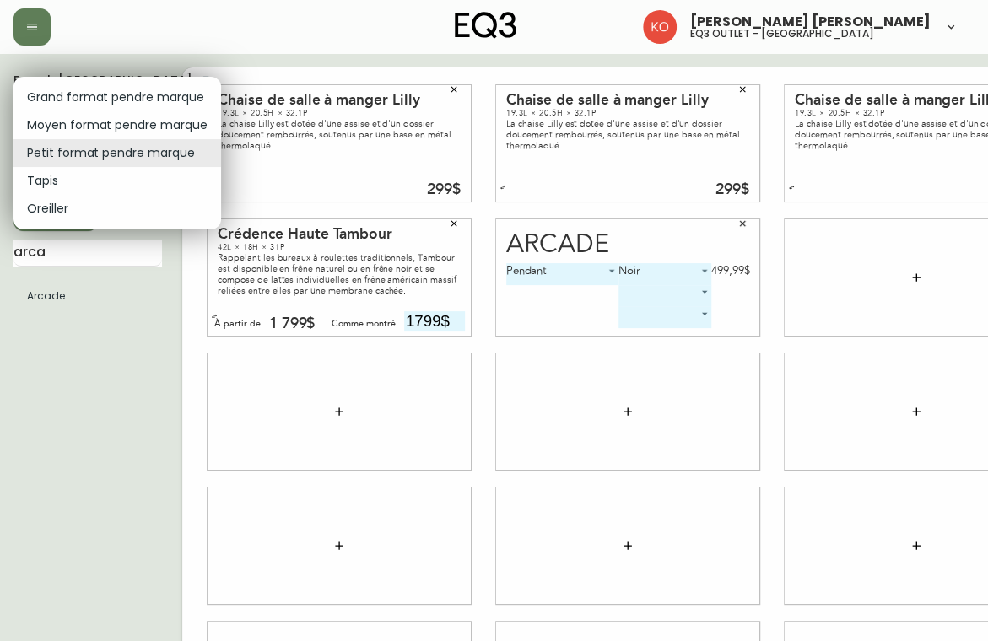
click at [171, 150] on body "Karine Olaizola Bernier eq3 outlet - laval French Canada fr_CA EQ3 font EQ3 Pet…" at bounding box center [494, 378] width 988 height 756
click at [143, 94] on li "Grand format pendre marque" at bounding box center [117, 98] width 208 height 28
type input "large"
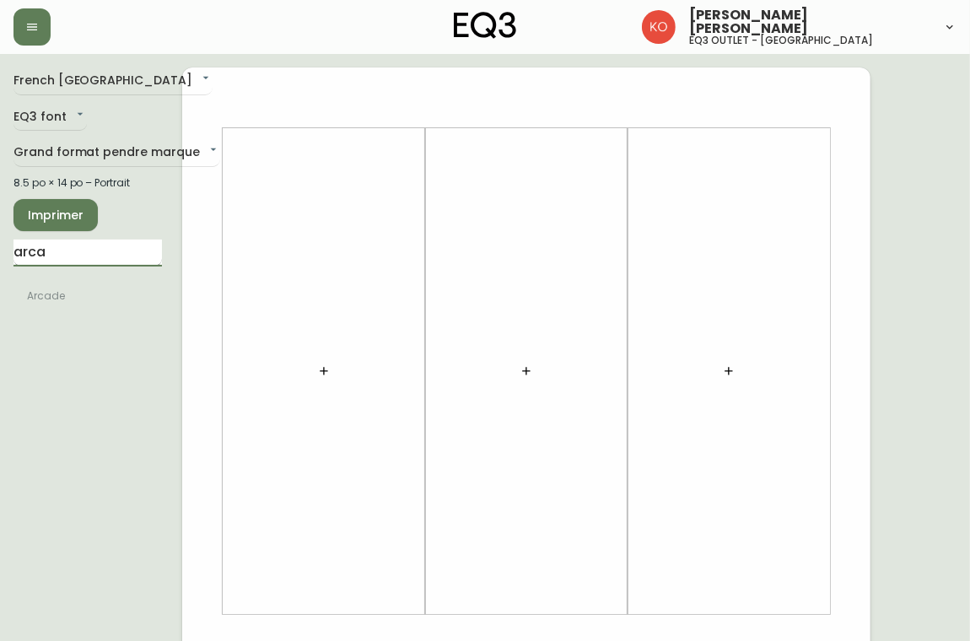
click at [127, 256] on input "arca" at bounding box center [87, 253] width 148 height 27
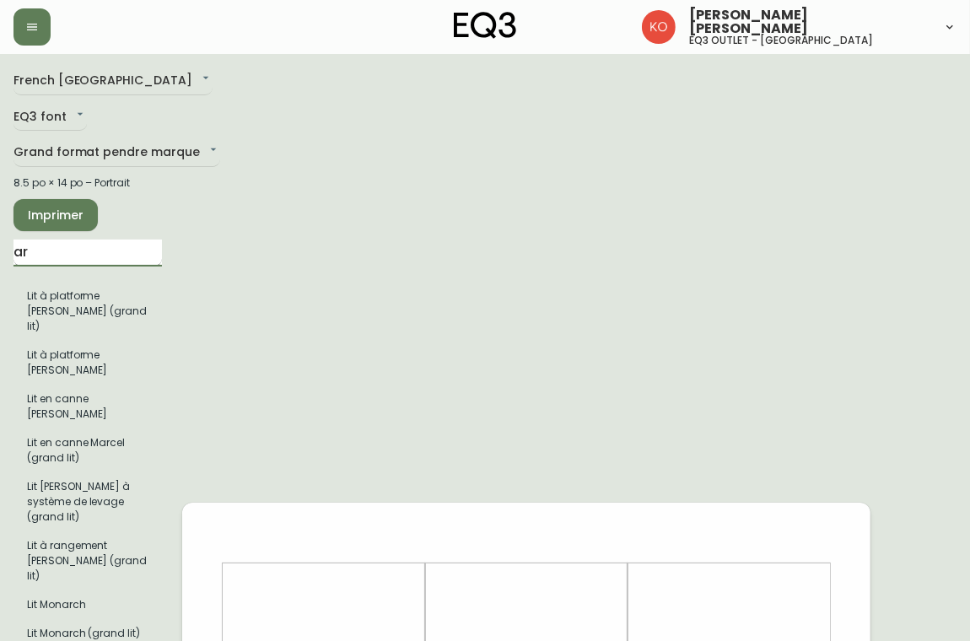
type input "a"
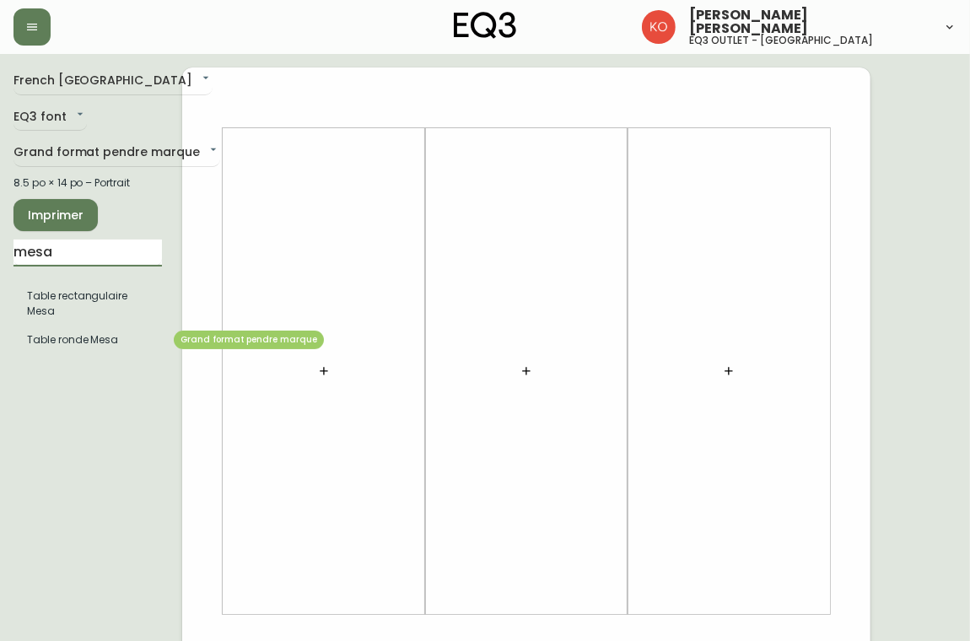
type input "mesa"
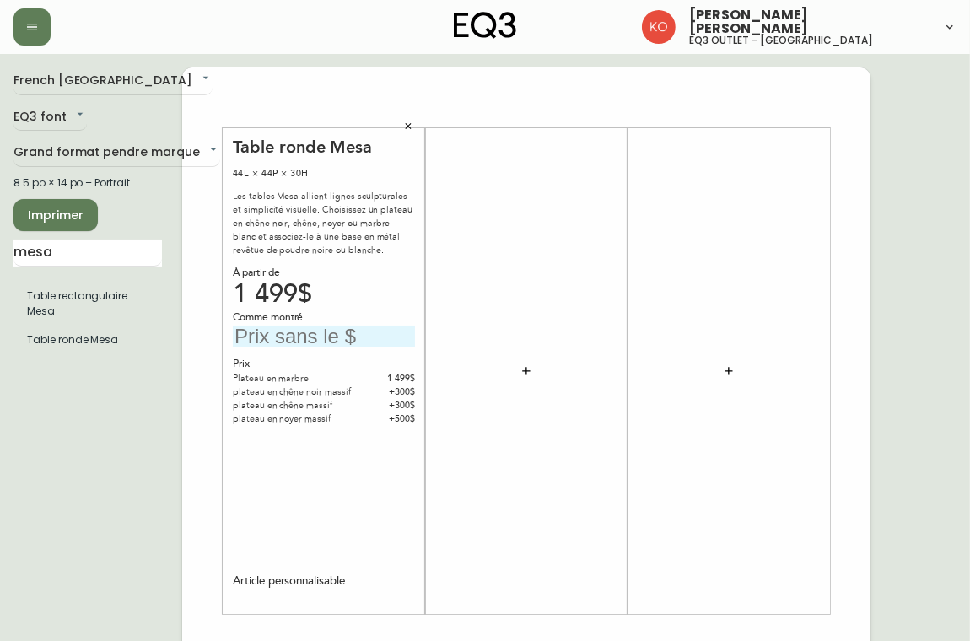
click at [342, 343] on input "text" at bounding box center [324, 337] width 182 height 23
type input "1499$"
click at [49, 217] on span "Imprimer" at bounding box center [55, 215] width 57 height 21
click at [68, 213] on span "Imprimer" at bounding box center [55, 215] width 57 height 21
